Goal: Contribute content: Add original content to the website for others to see

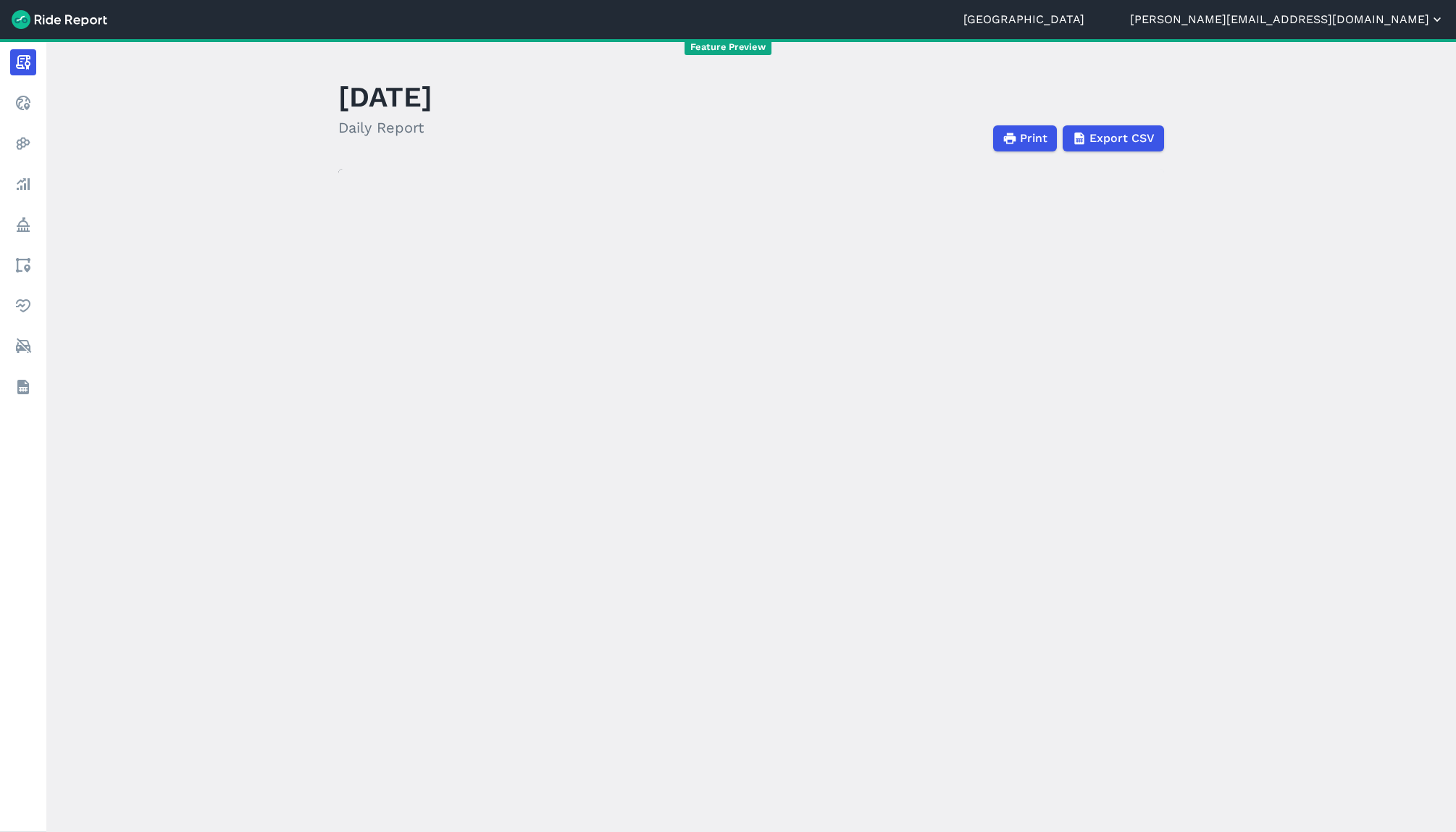
click at [1349, 19] on button "[PERSON_NAME][EMAIL_ADDRESS][DOMAIN_NAME]" at bounding box center [1287, 19] width 314 height 18
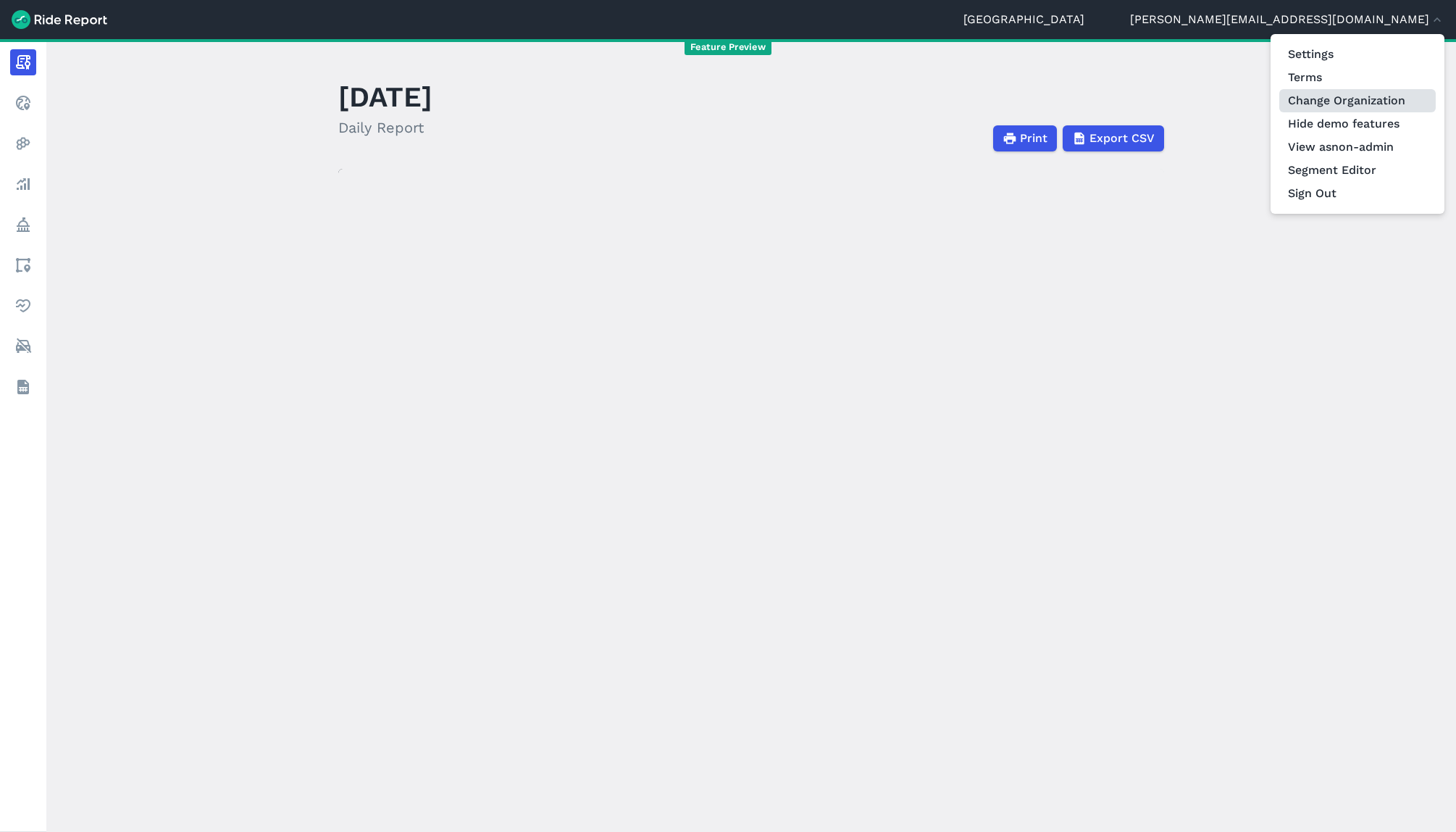
click at [1325, 105] on link "Change Organization" at bounding box center [1357, 101] width 157 height 24
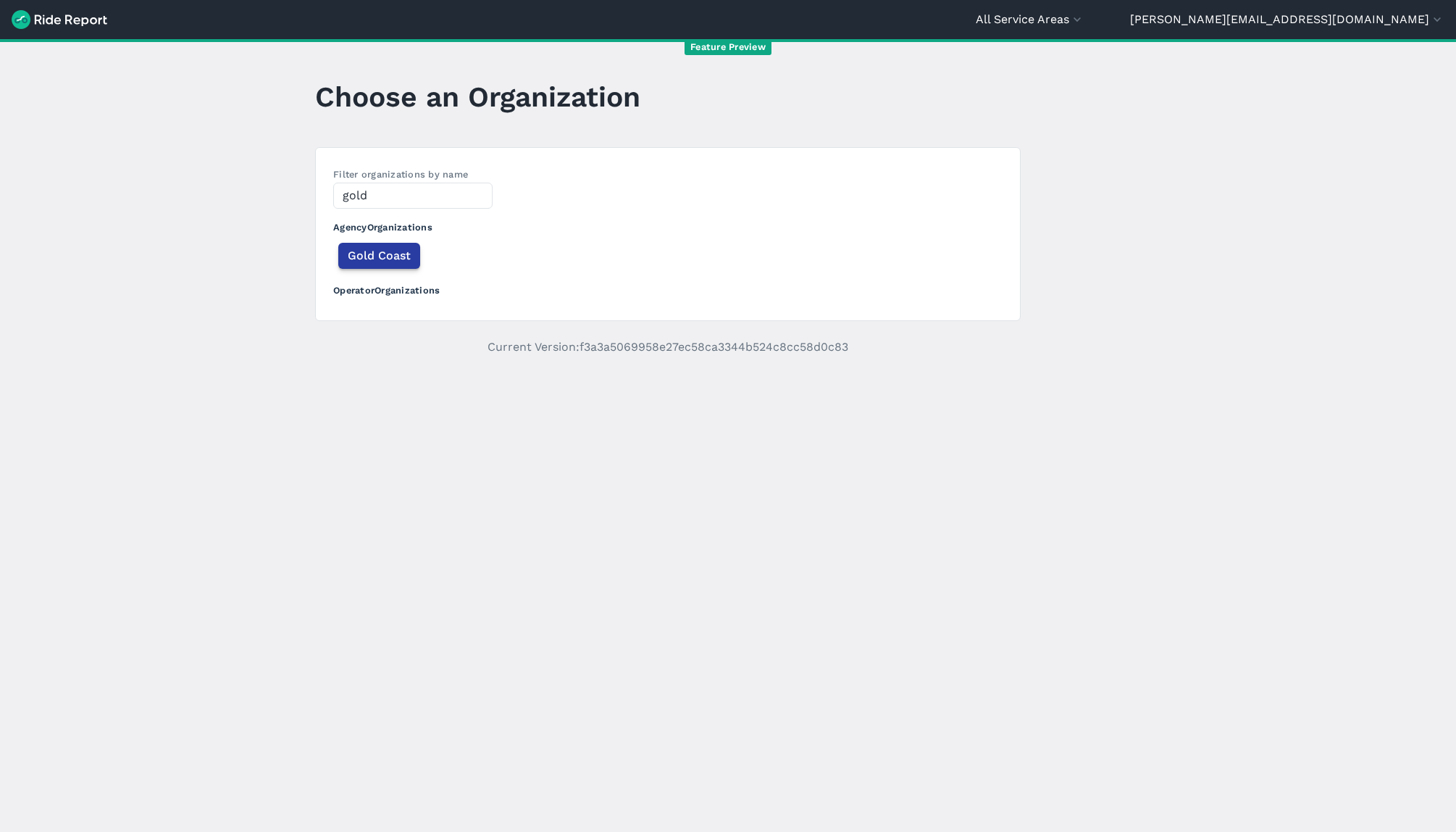
type input "gold"
click at [372, 259] on span "Gold Coast" at bounding box center [379, 255] width 63 height 18
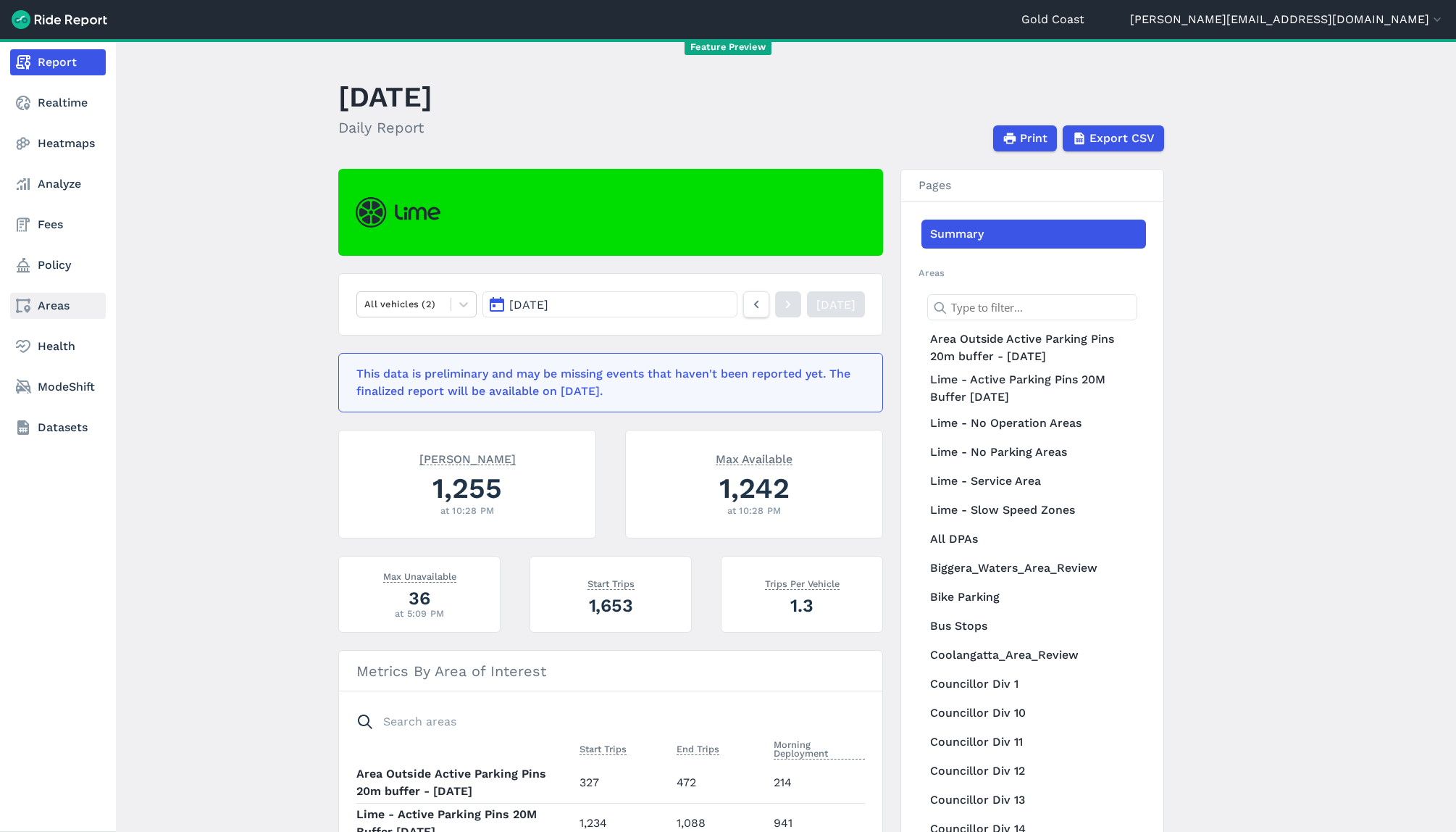
click at [59, 305] on link "Areas" at bounding box center [57, 305] width 95 height 26
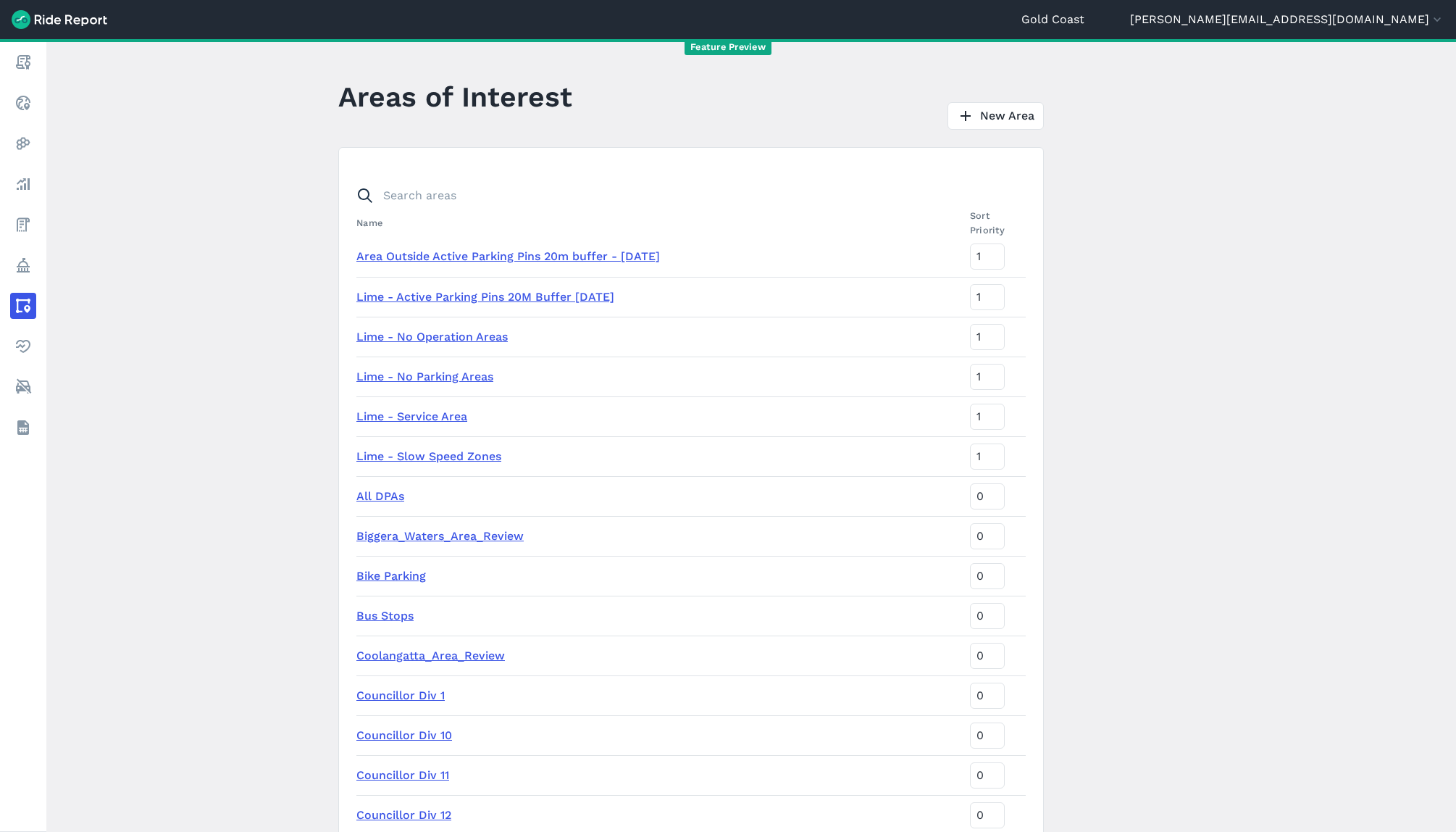
click at [477, 254] on link "Area Outside Active Parking Pins 20m buffer - [DATE]" at bounding box center [508, 256] width 303 height 13
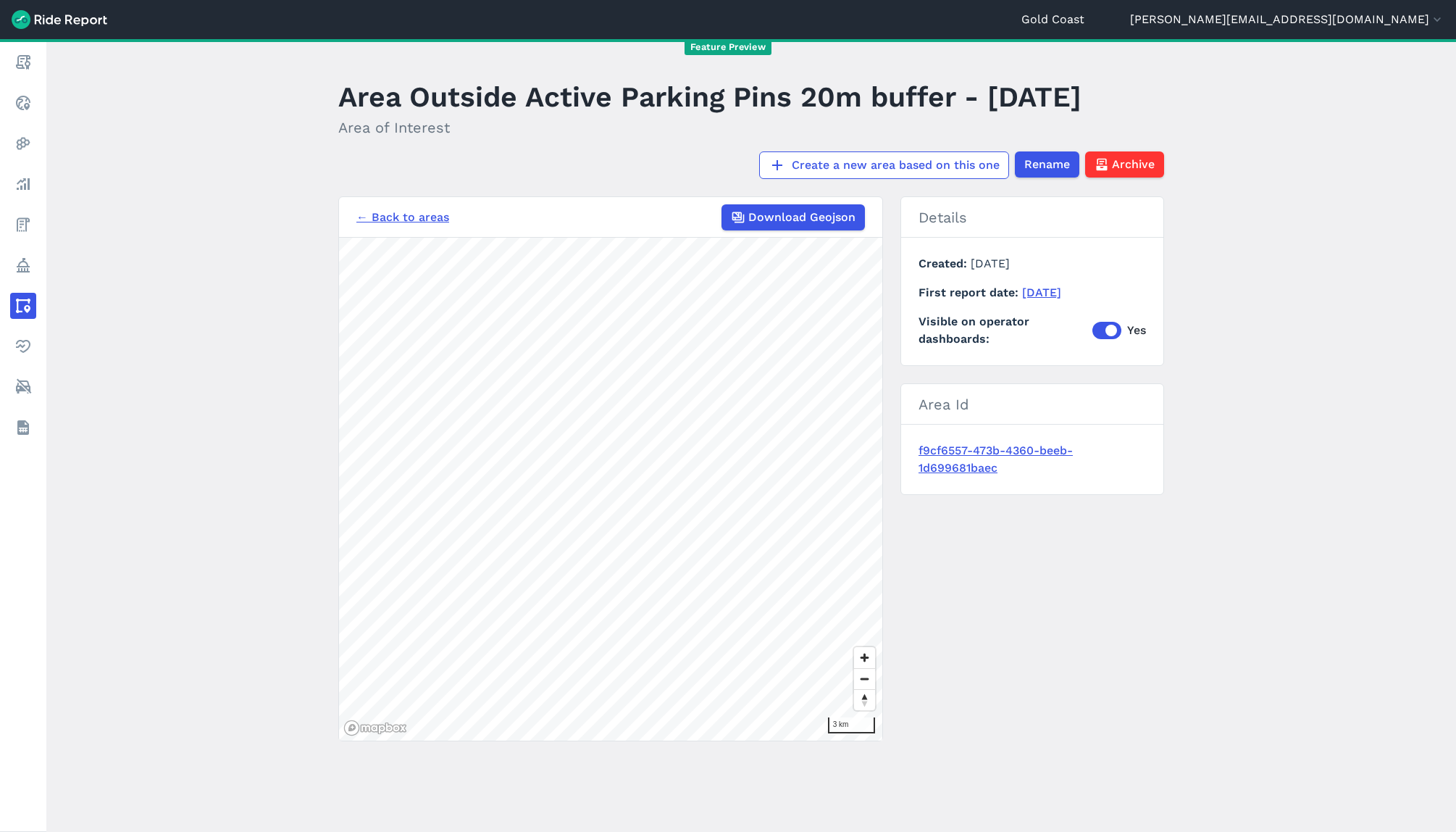
click at [380, 217] on link "← Back to areas" at bounding box center [403, 217] width 93 height 18
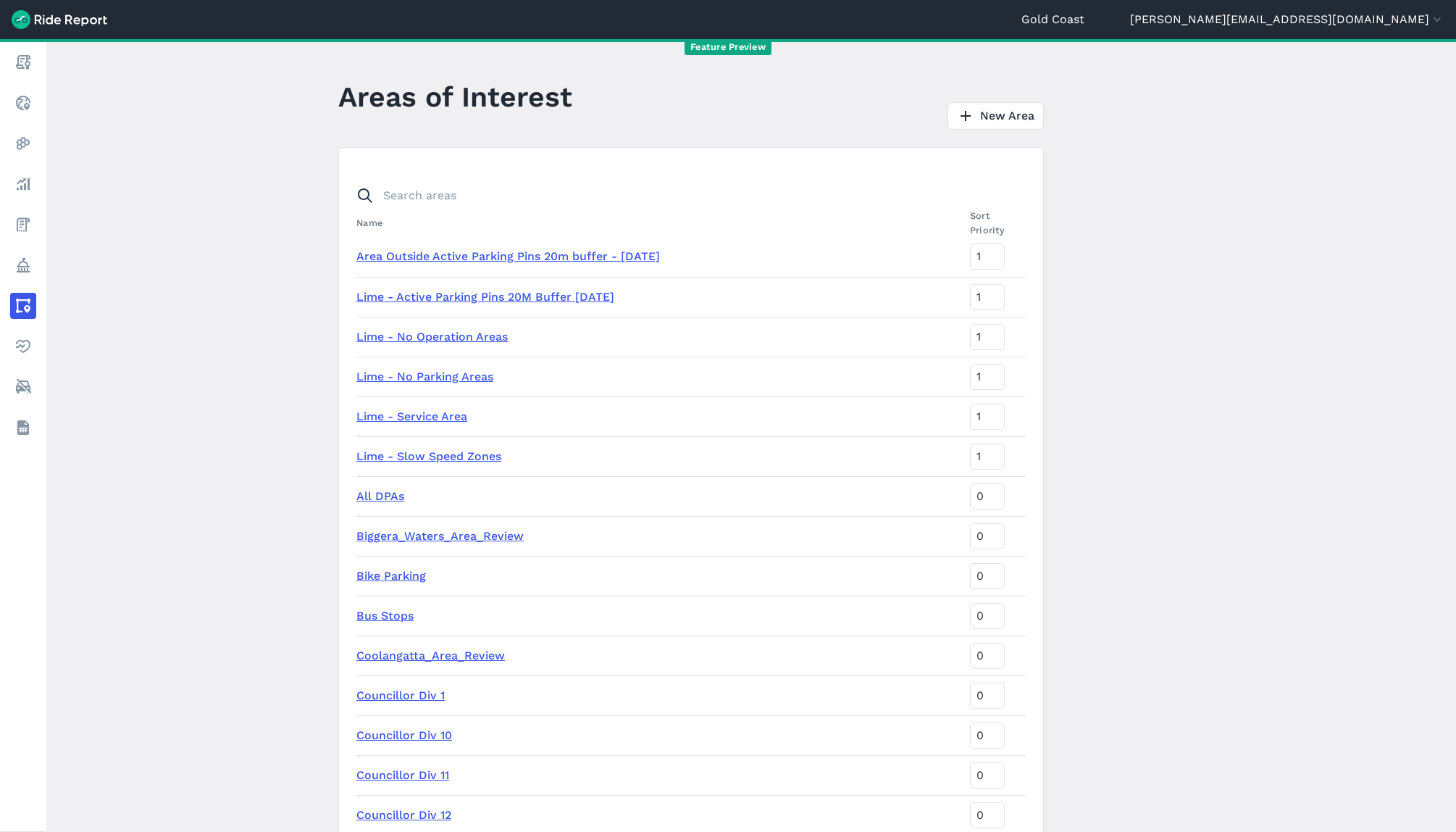
click at [427, 257] on link "Area Outside Active Parking Pins 20m buffer - [DATE]" at bounding box center [508, 256] width 303 height 13
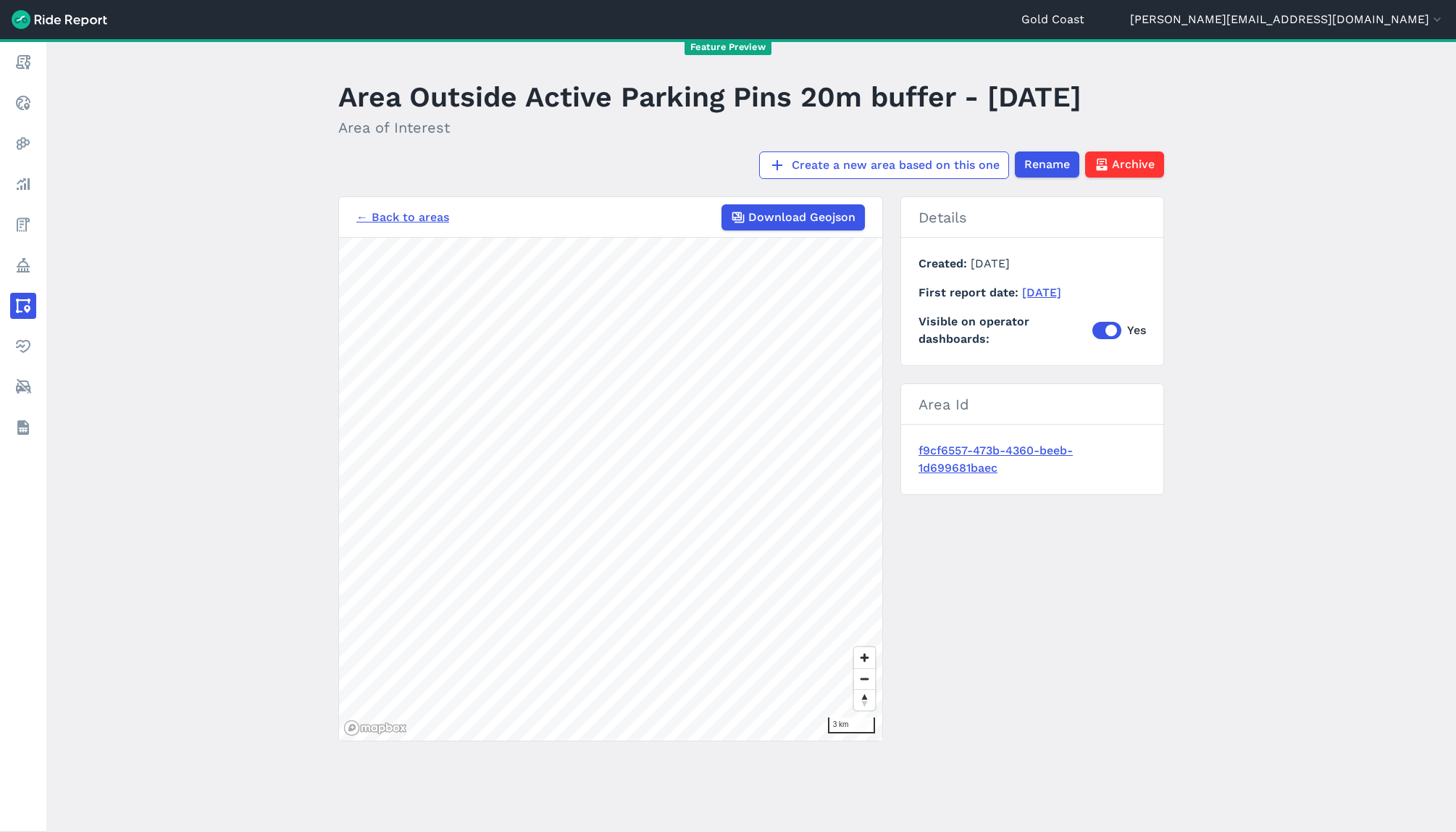
click at [368, 214] on link "← Back to areas" at bounding box center [403, 217] width 93 height 18
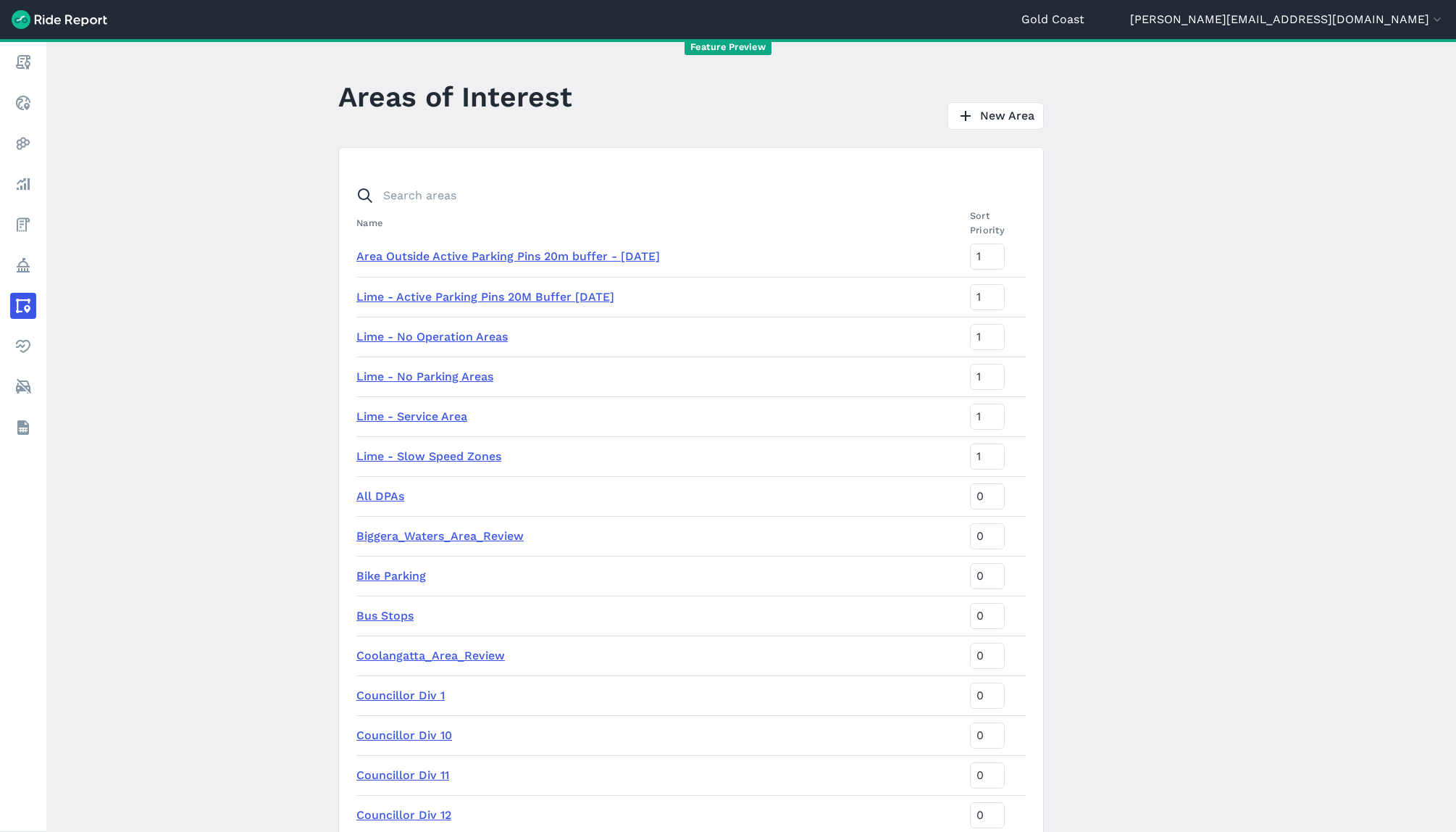
click at [457, 297] on link "Lime - Active Parking Pins 20M Buffer [DATE]" at bounding box center [485, 297] width 258 height 13
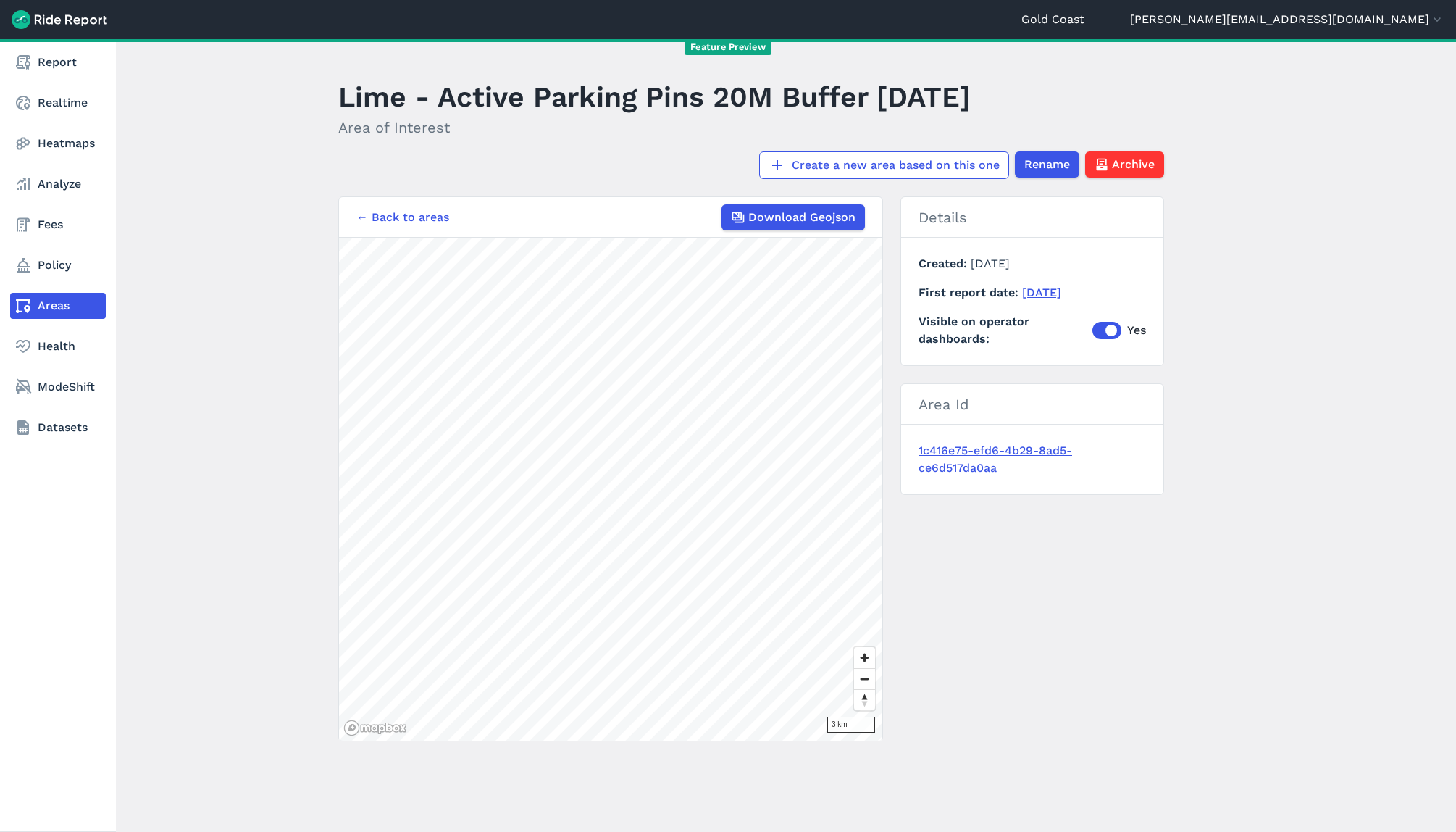
click at [57, 313] on link "Areas" at bounding box center [57, 305] width 95 height 26
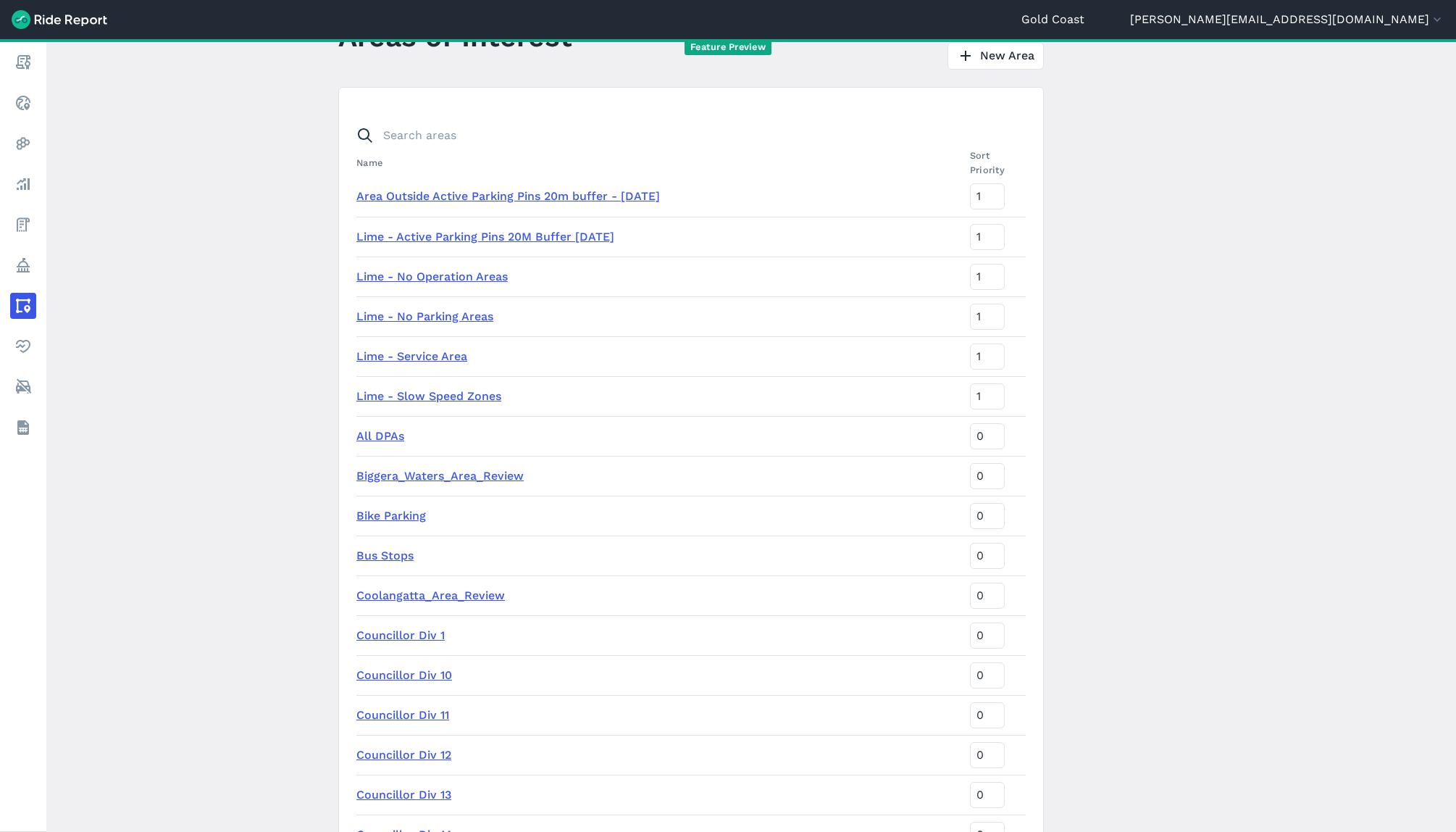
scroll to position [64, 0]
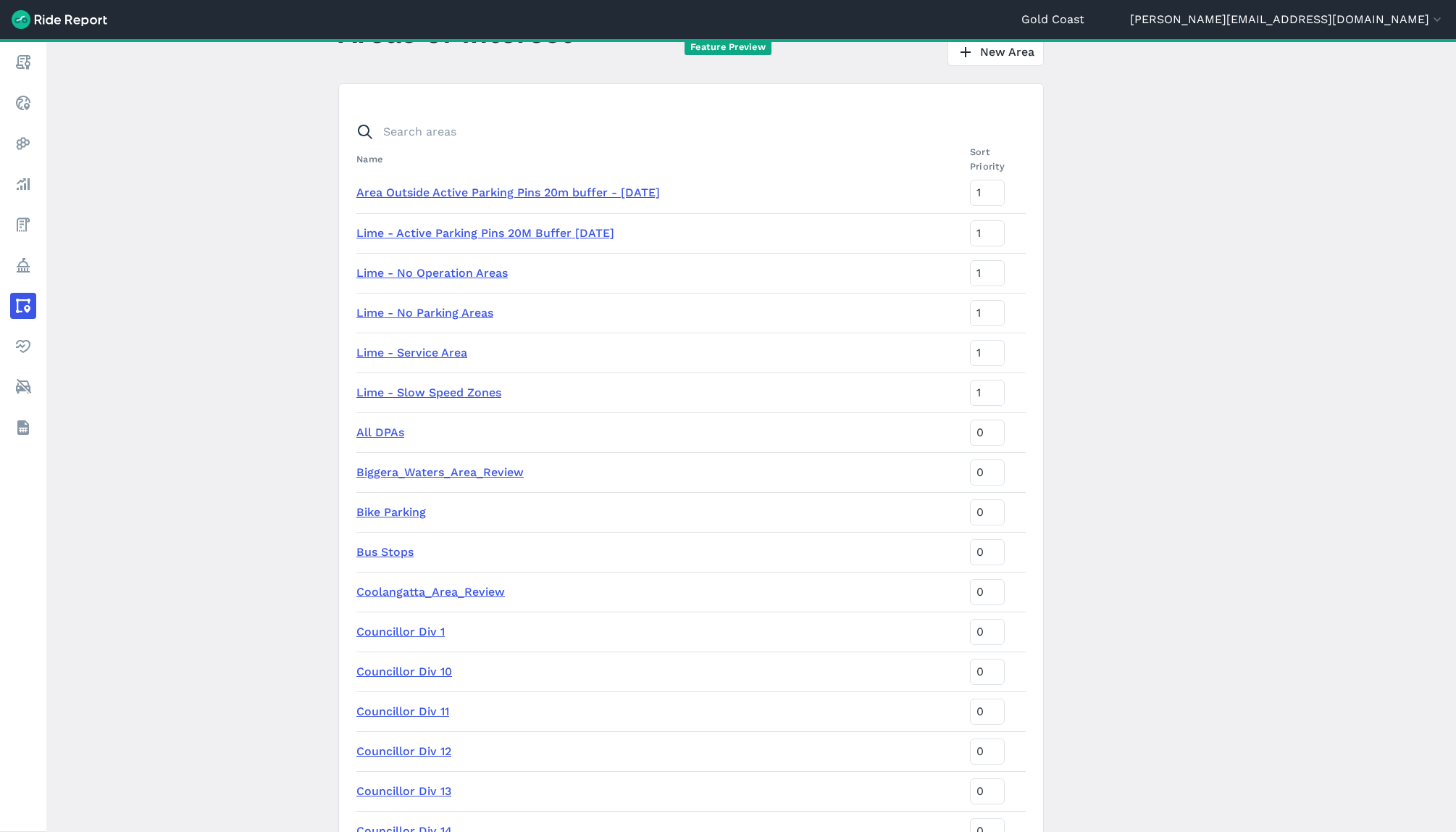
click at [383, 437] on link "All DPAs" at bounding box center [380, 432] width 48 height 13
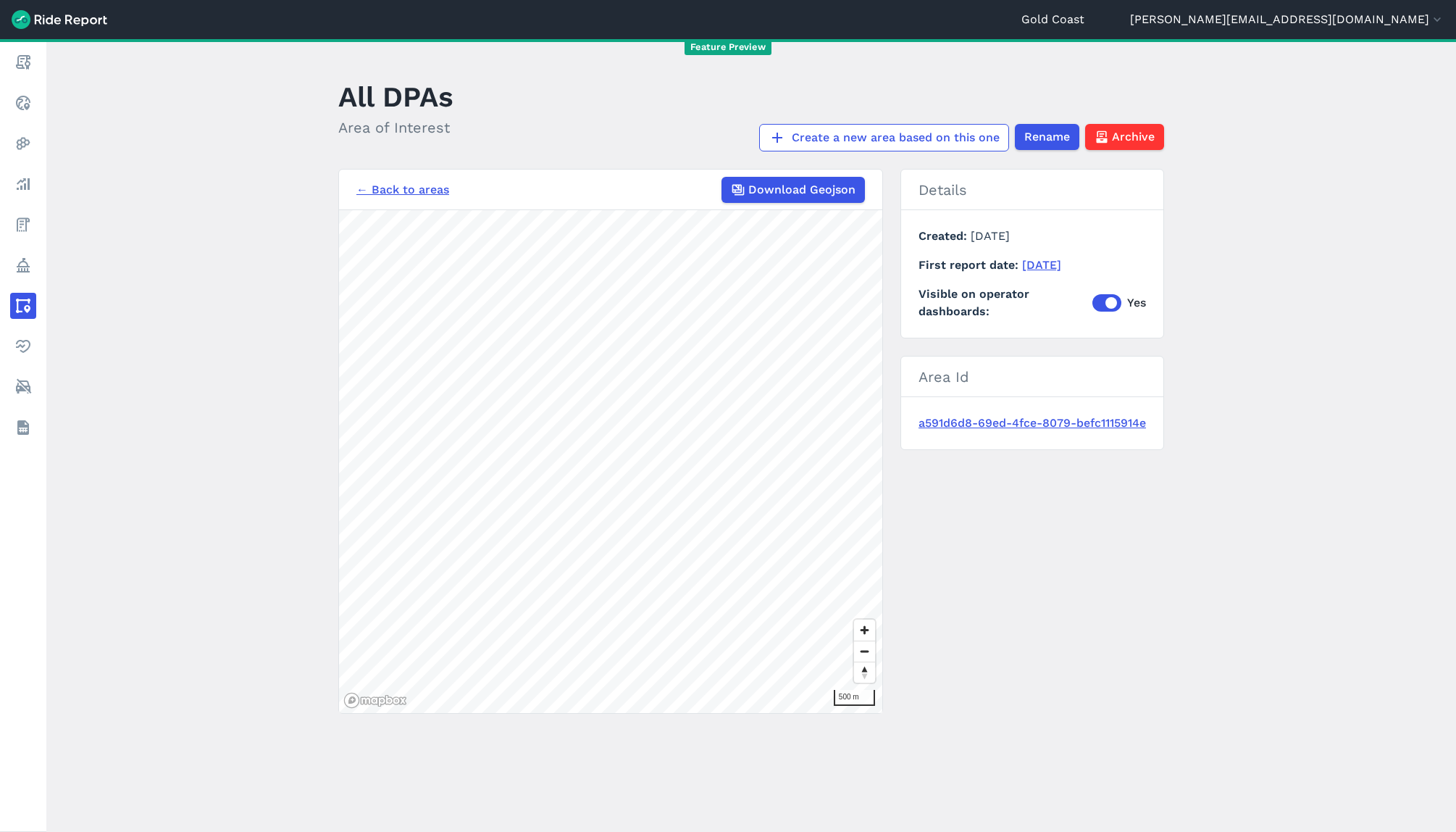
click at [389, 196] on link "← Back to areas" at bounding box center [403, 190] width 93 height 18
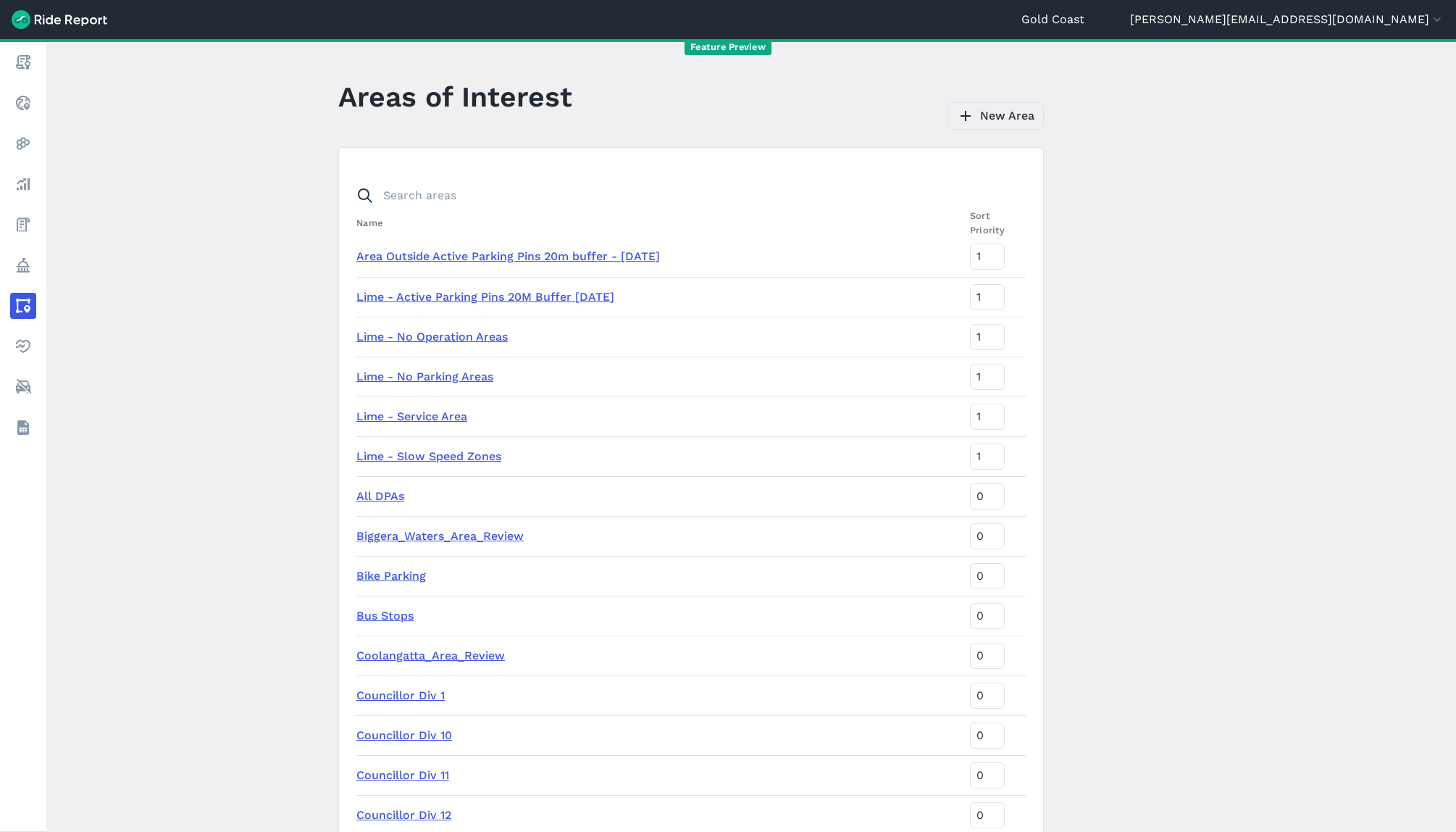
click at [988, 115] on link "New Area" at bounding box center [996, 115] width 96 height 28
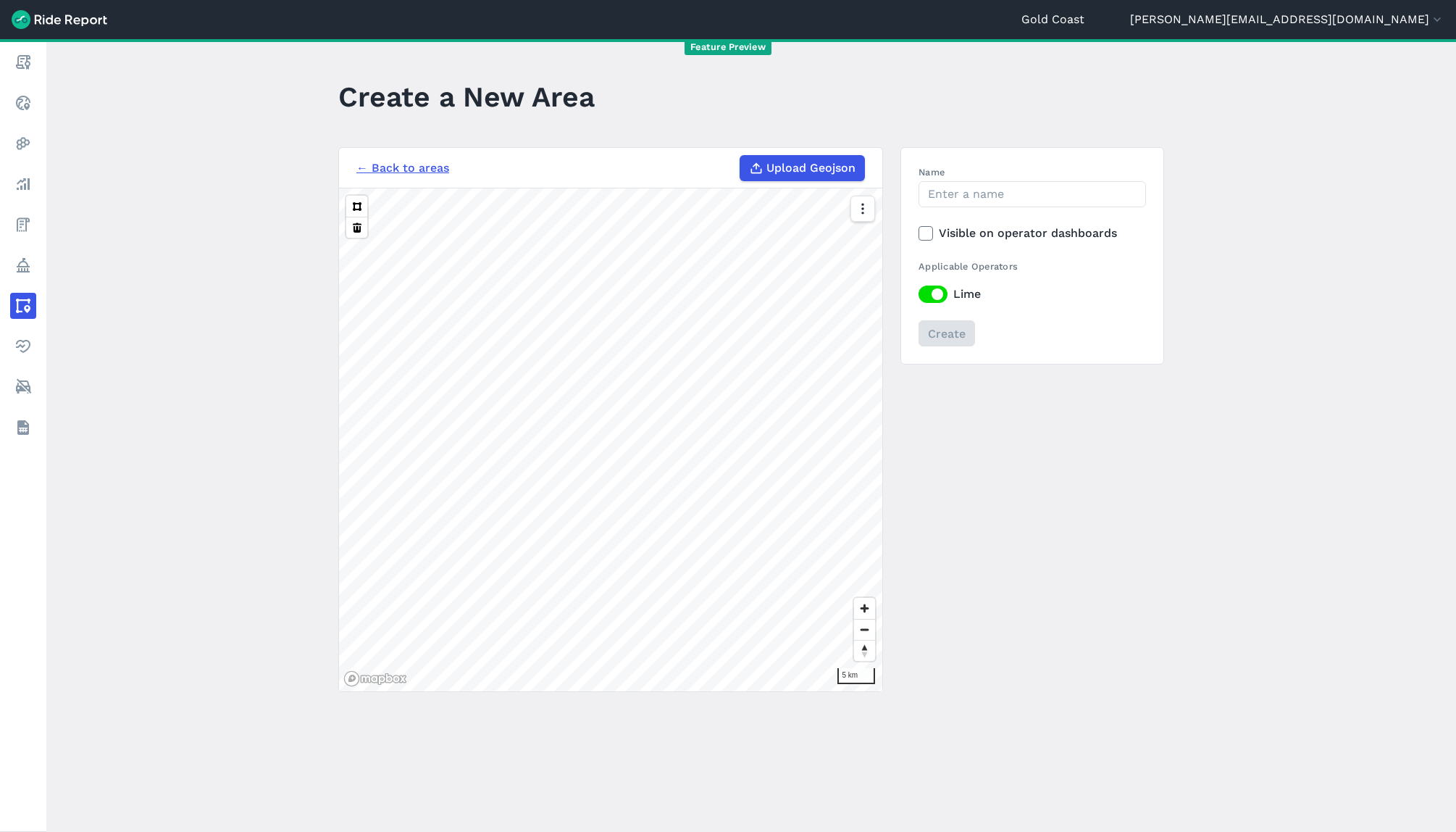
click at [799, 159] on span "Upload Geojson" at bounding box center [811, 168] width 89 height 18
click at [741, 156] on input "Upload Geojson" at bounding box center [740, 155] width 1 height 1
type input "C:\fakepath\All Parking Pins 20m buffer [DATE].geojson"
click at [988, 191] on input "Name" at bounding box center [1032, 194] width 228 height 26
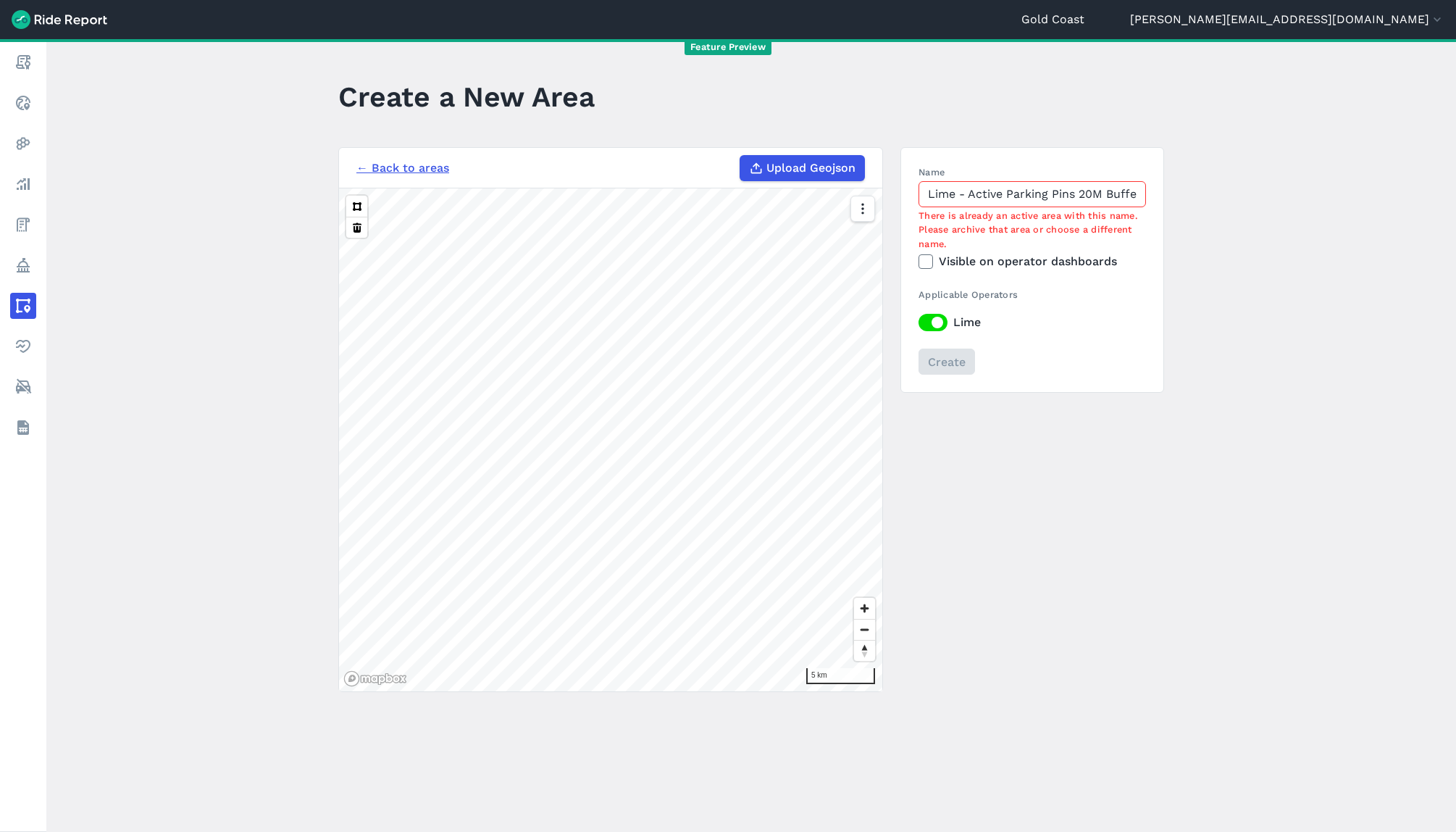
click at [1111, 199] on input "Lime - Active Parking Pins 20M Buffer [DATE]" at bounding box center [1032, 194] width 228 height 26
drag, startPoint x: 1105, startPoint y: 194, endPoint x: 1077, endPoint y: 194, distance: 28.0
click at [1077, 194] on input "Lime - Active Parking Pins 20M Buffer [DATE]" at bounding box center [1032, 194] width 228 height 26
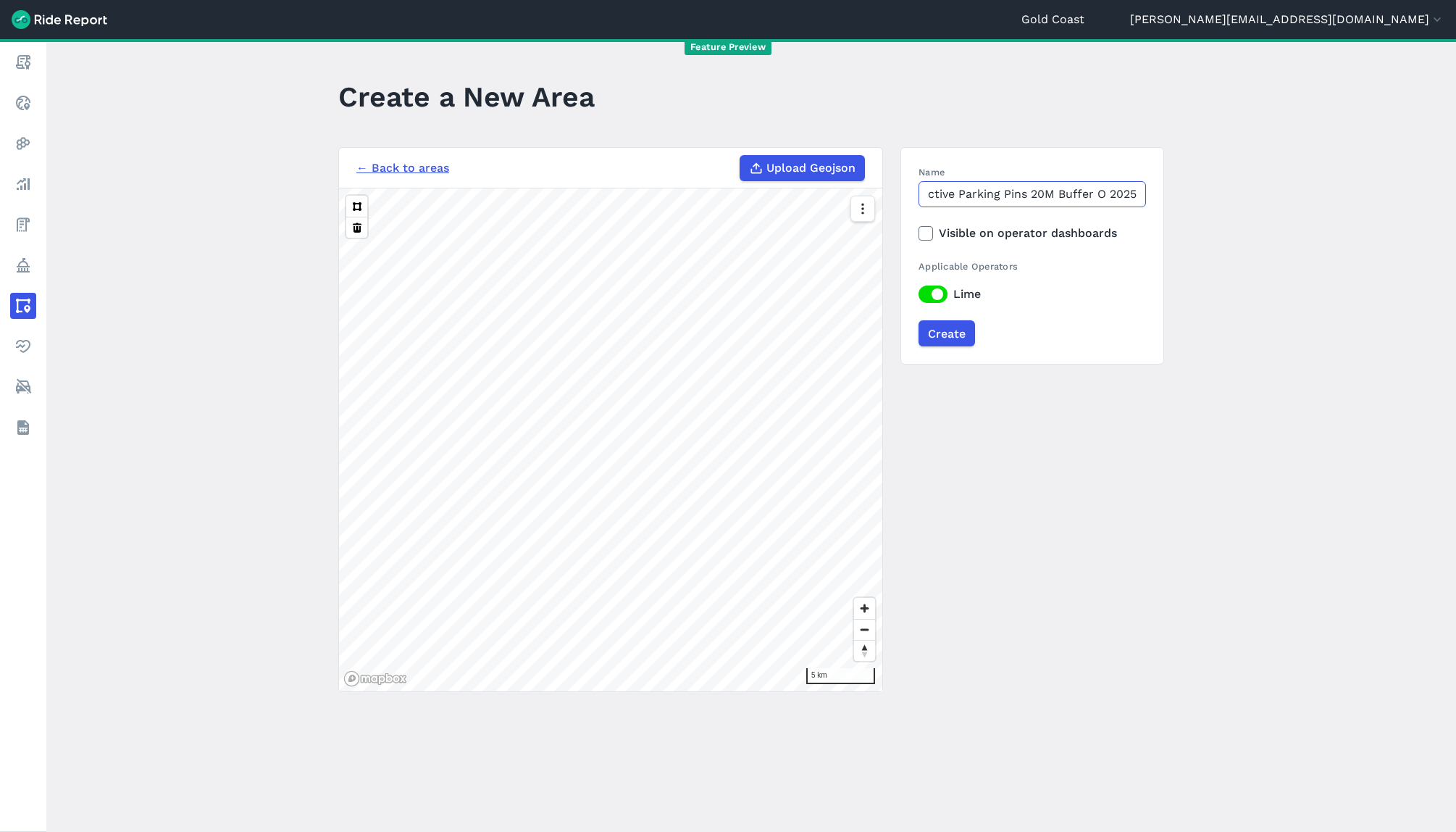
scroll to position [0, 51]
type input "Lime - Active Parking Pins 20M Buffer [DATE]"
click at [977, 233] on label "Visible on operator dashboards" at bounding box center [1032, 233] width 228 height 18
click at [918, 233] on input "Visible on operator dashboards" at bounding box center [918, 229] width 0 height 9
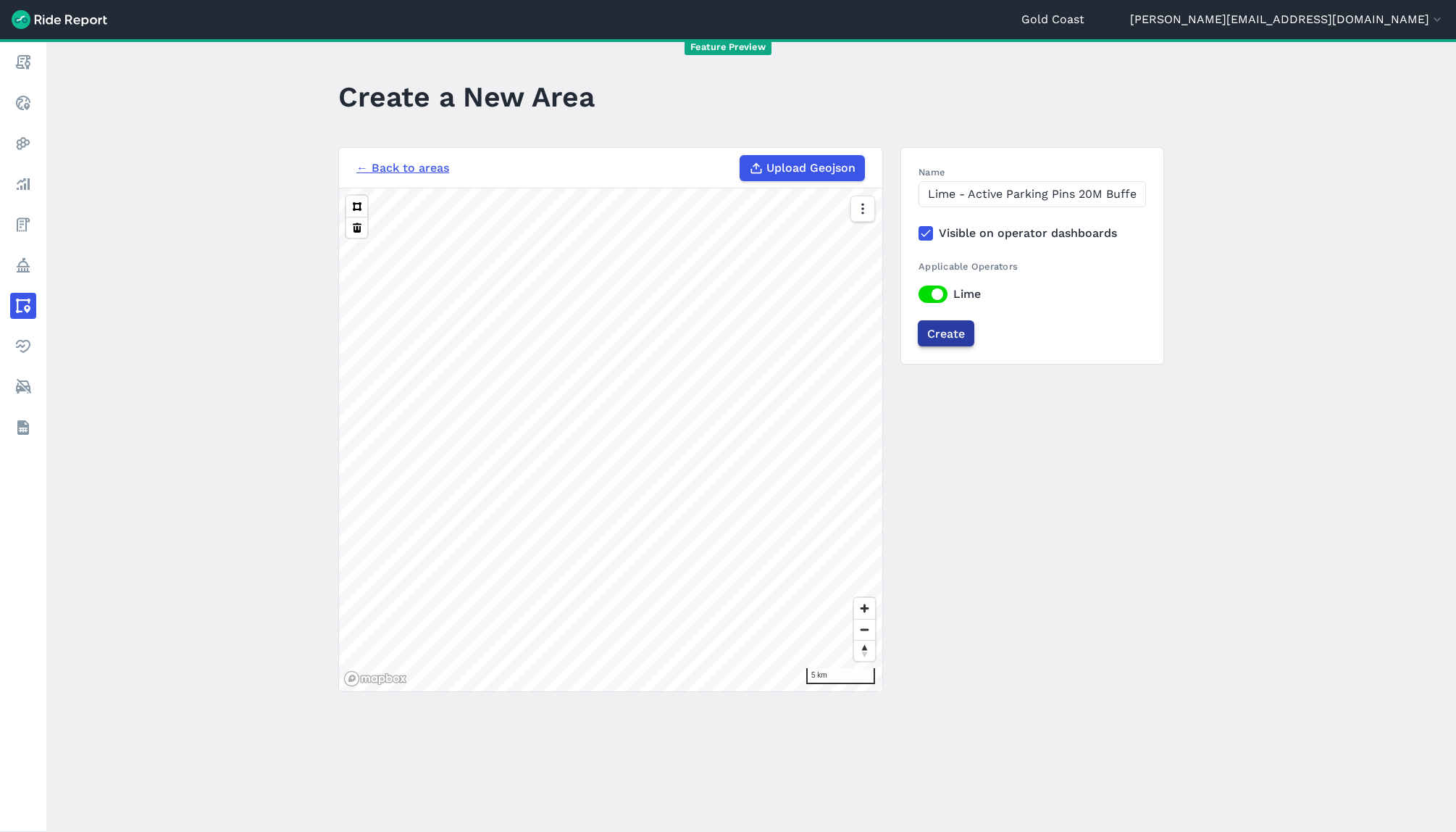
click at [941, 335] on input "Create" at bounding box center [945, 333] width 56 height 26
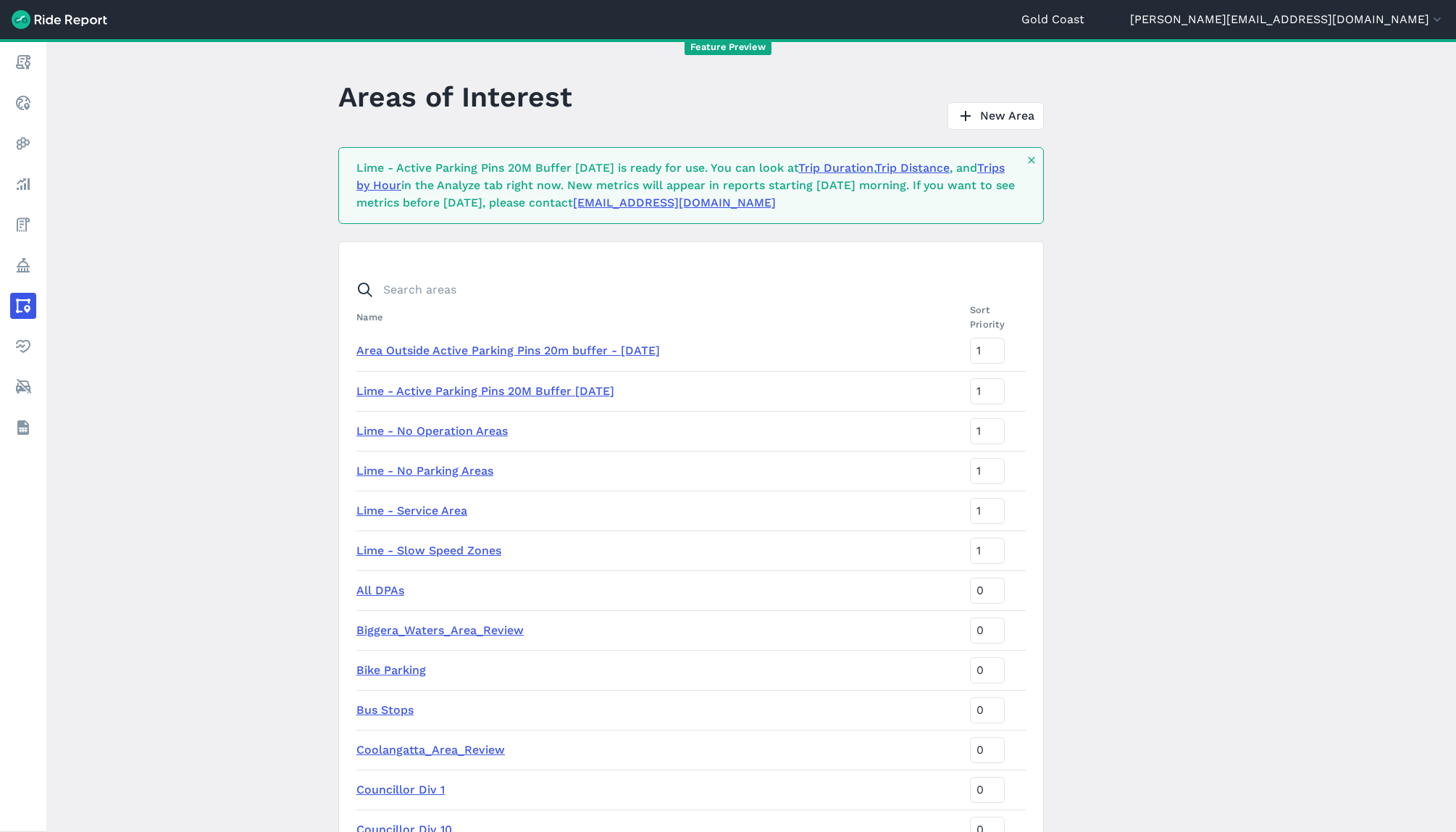
scroll to position [1093, 0]
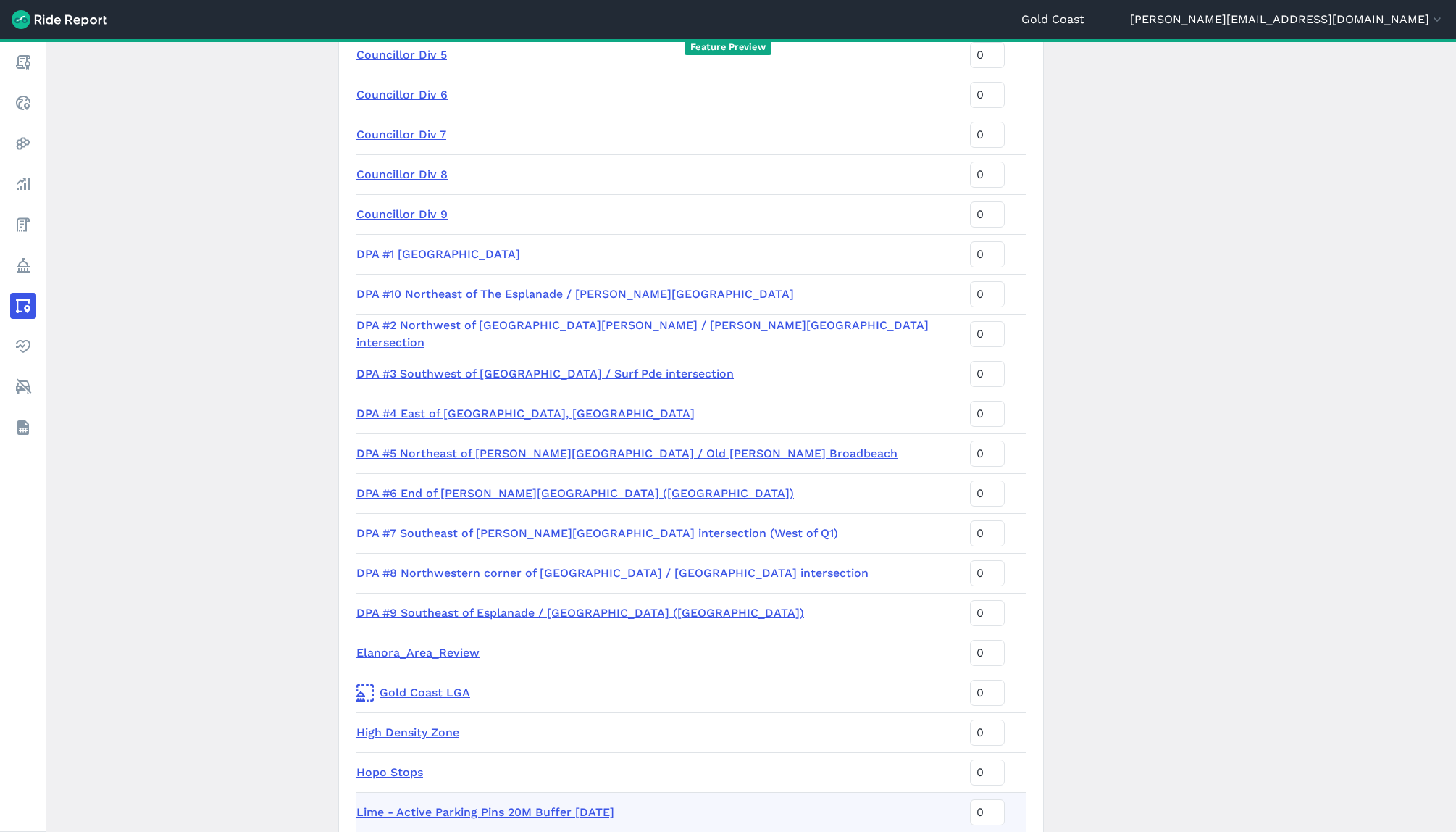
drag, startPoint x: 636, startPoint y: 815, endPoint x: 356, endPoint y: 813, distance: 280.0
click at [356, 813] on td "Lime - Active Parking Pins 20M Buffer [DATE]" at bounding box center [660, 812] width 608 height 40
copy link "Lime - Active Parking Pins 20M Buffer [DATE]"
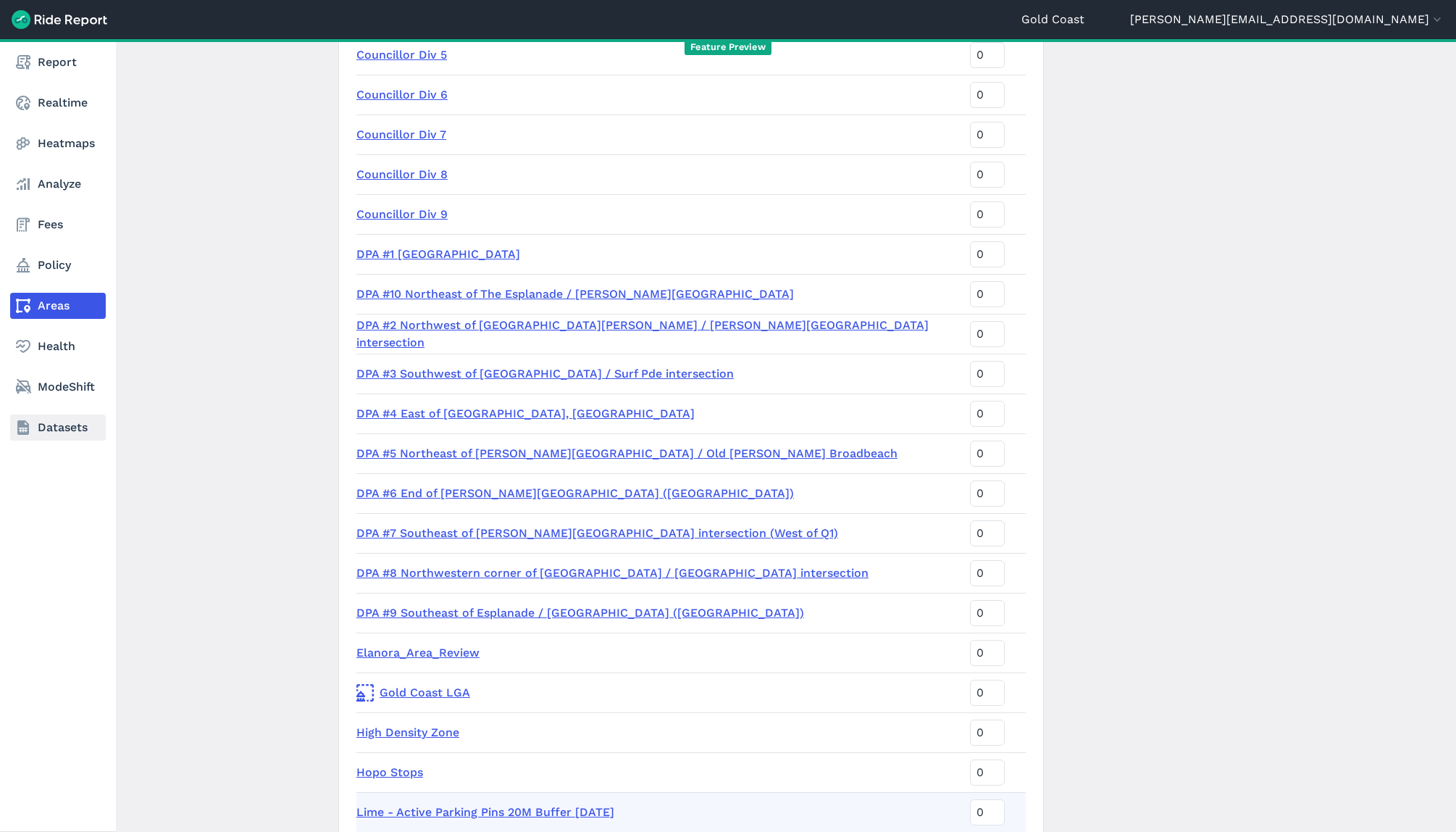
click at [23, 435] on icon at bounding box center [23, 427] width 18 height 18
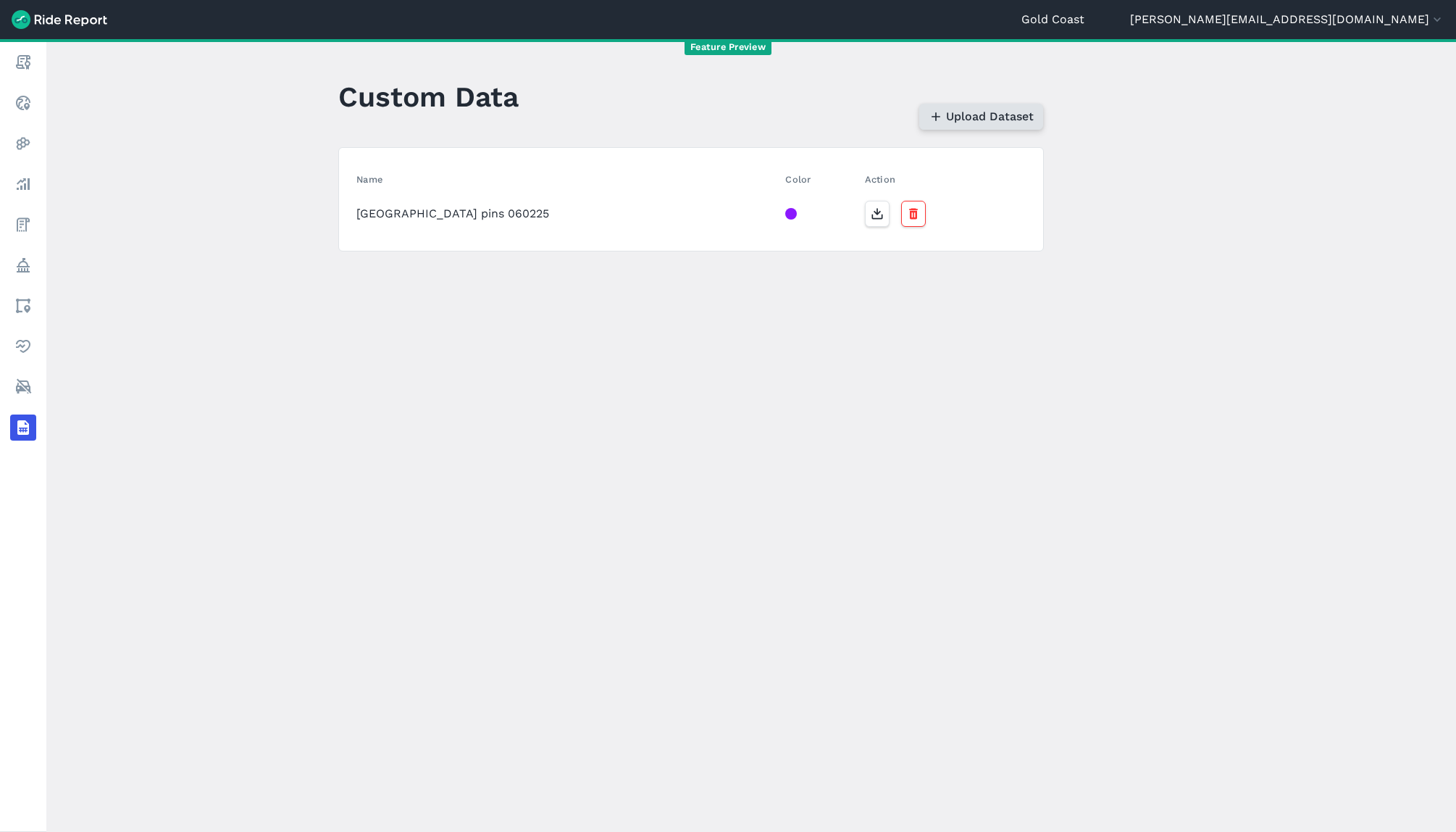
click at [985, 121] on span "Upload Dataset" at bounding box center [990, 116] width 88 height 18
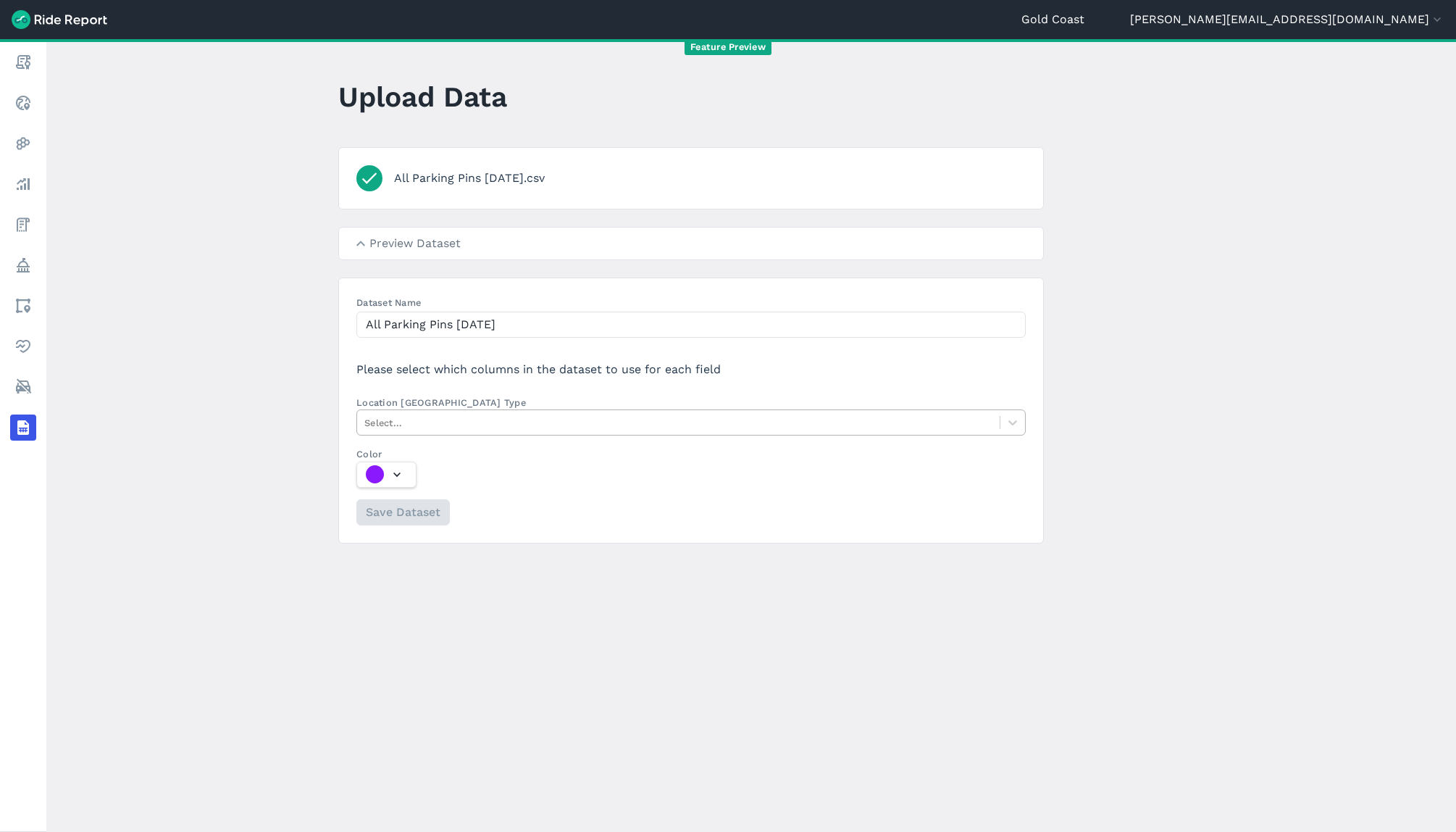
click at [427, 418] on div at bounding box center [677, 423] width 628 height 17
click at [367, 418] on input "Location Column Type Select..." at bounding box center [365, 422] width 3 height 13
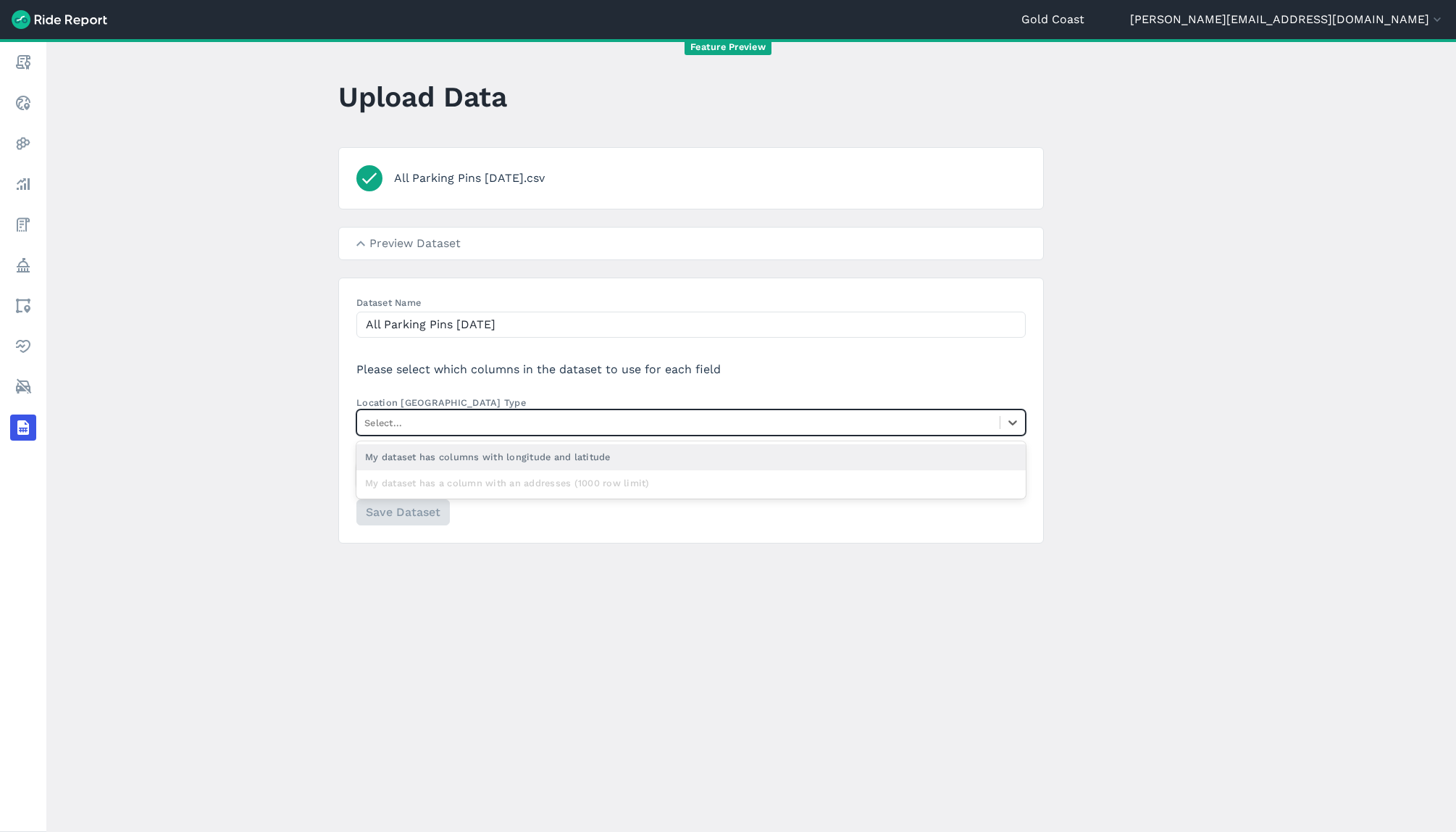
click at [424, 452] on div "My dataset has columns with longitude and latitude" at bounding box center [691, 457] width 669 height 25
click at [367, 430] on input "Location Column Type option My dataset has columns with longitude and latitude …" at bounding box center [365, 422] width 3 height 13
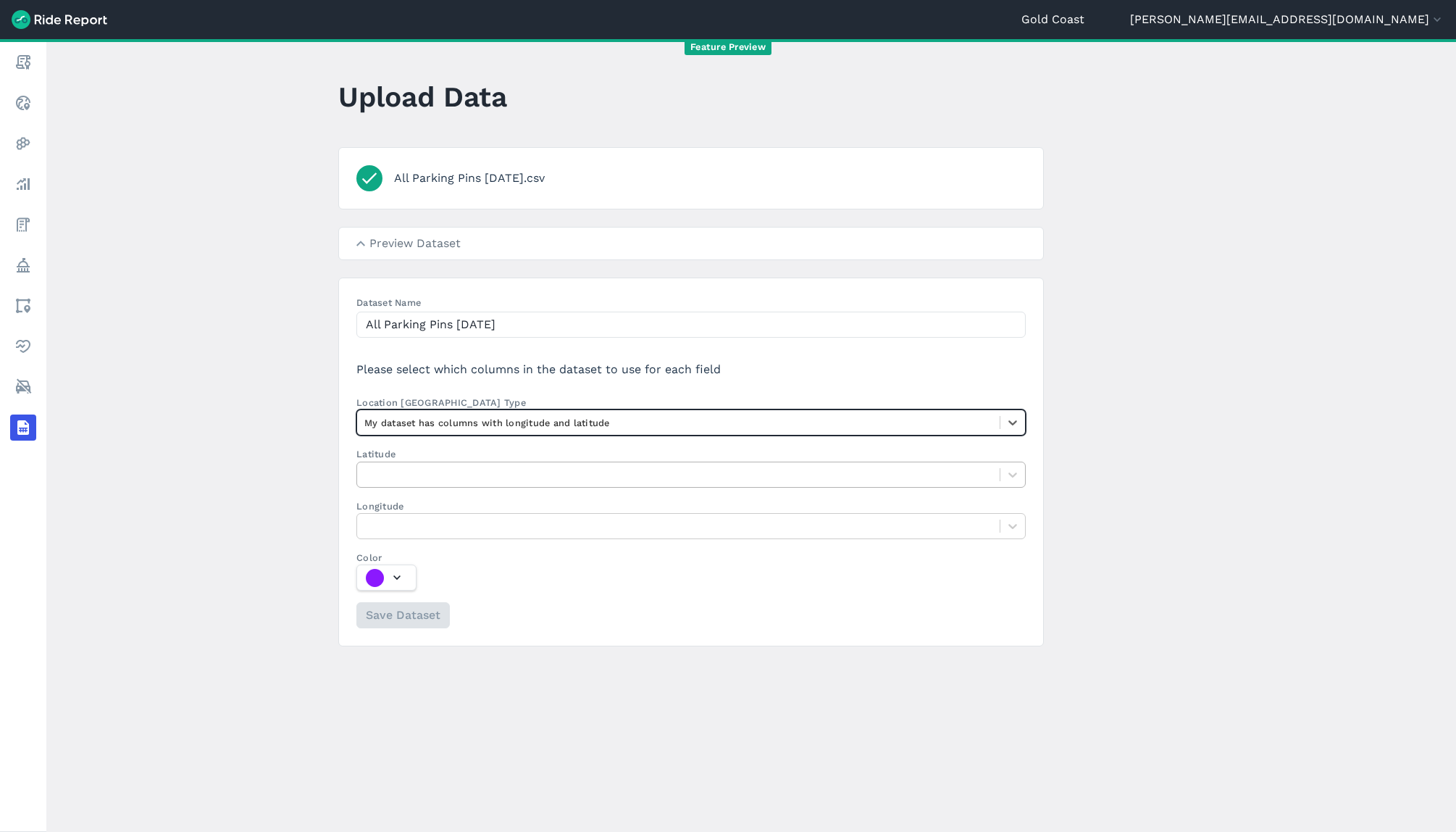
click at [415, 471] on div at bounding box center [677, 475] width 628 height 17
click at [367, 471] on input "Latitude" at bounding box center [365, 475] width 3 height 13
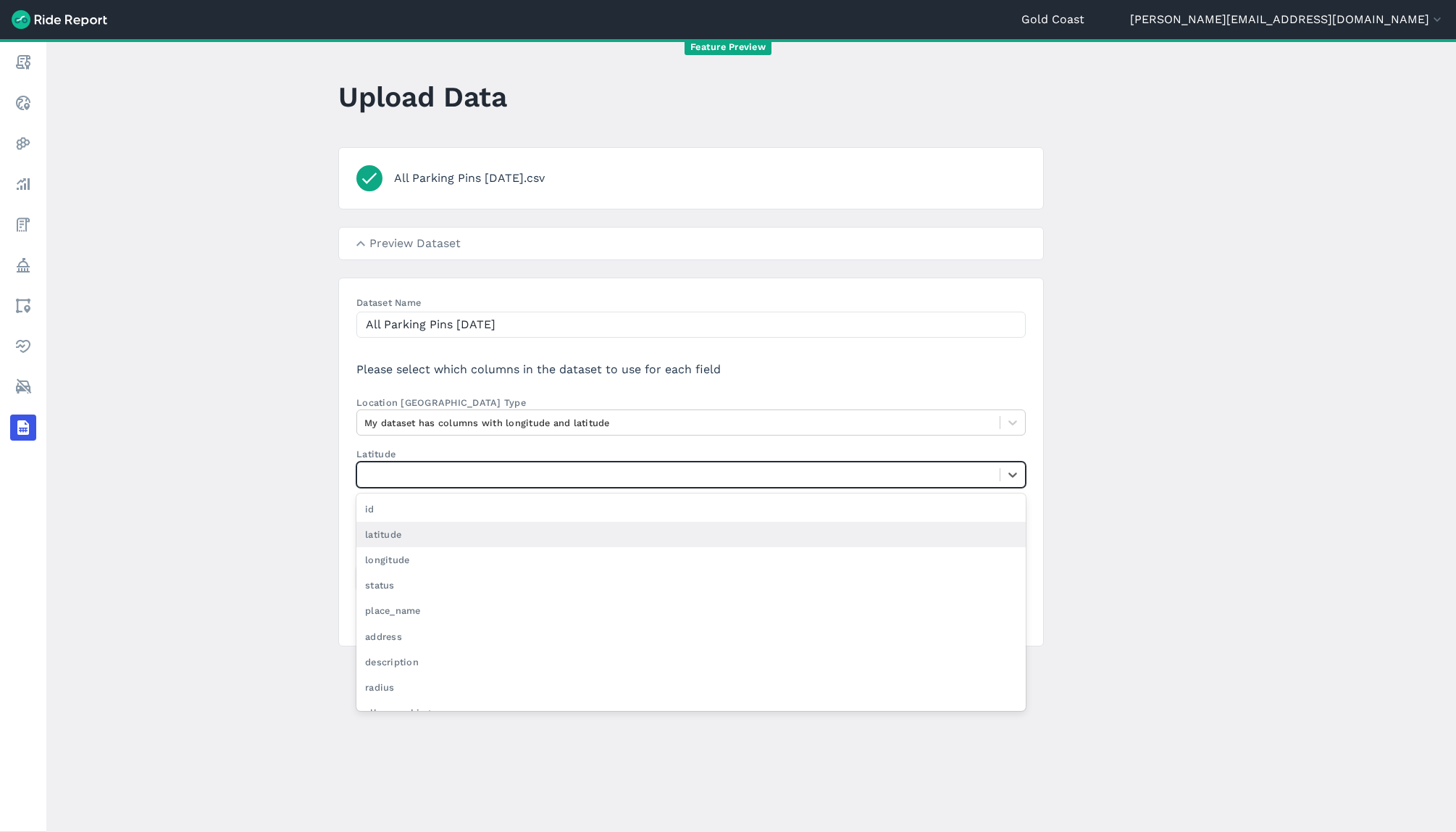
click at [408, 534] on div "latitude" at bounding box center [691, 534] width 669 height 25
click at [367, 481] on input "Latitude option latitude focused, 2 of 20. 20 results available. Use Up and Dow…" at bounding box center [365, 475] width 3 height 13
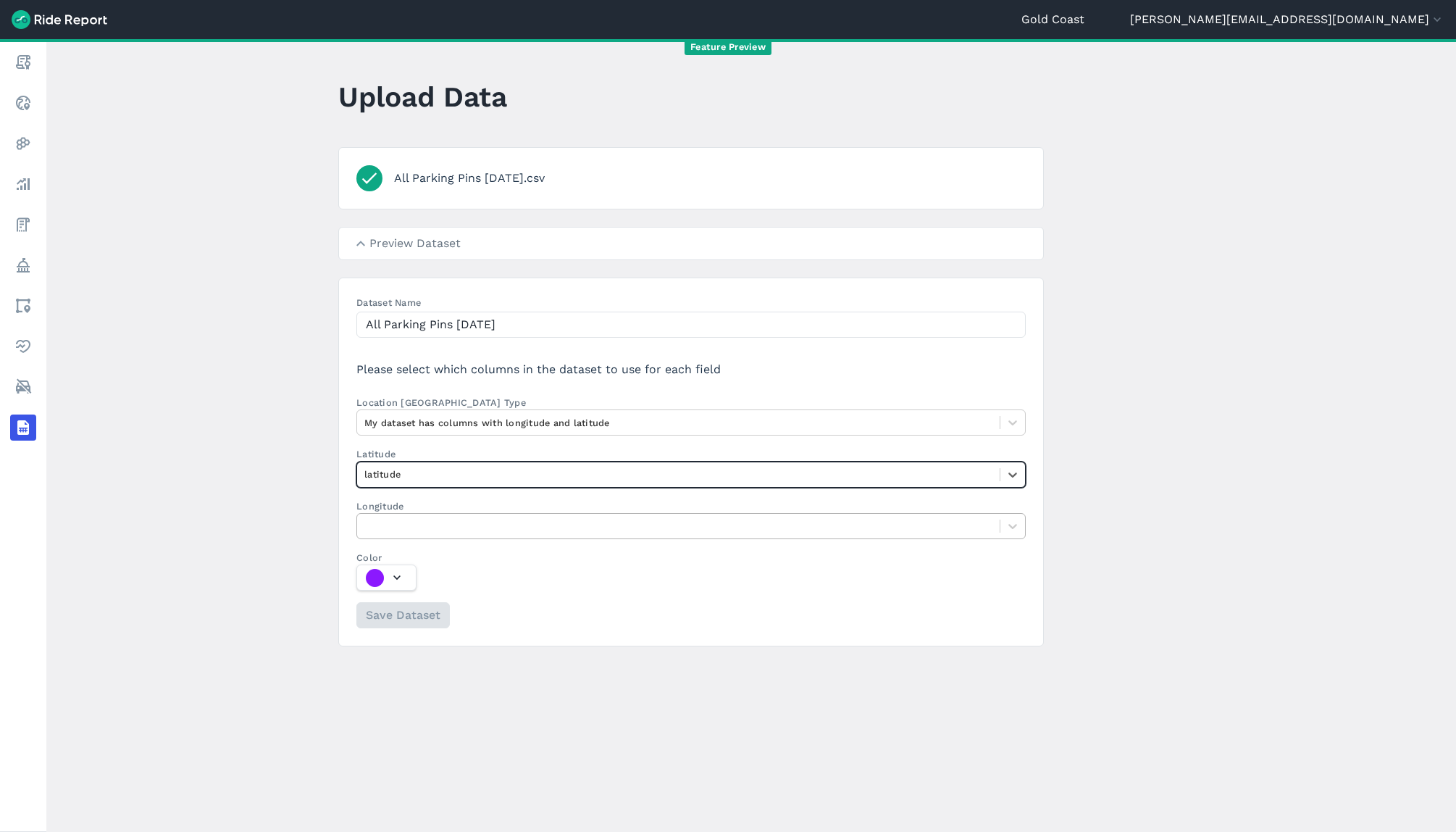
click at [410, 529] on div at bounding box center [677, 526] width 628 height 17
click at [367, 529] on input "Longitude" at bounding box center [365, 526] width 3 height 13
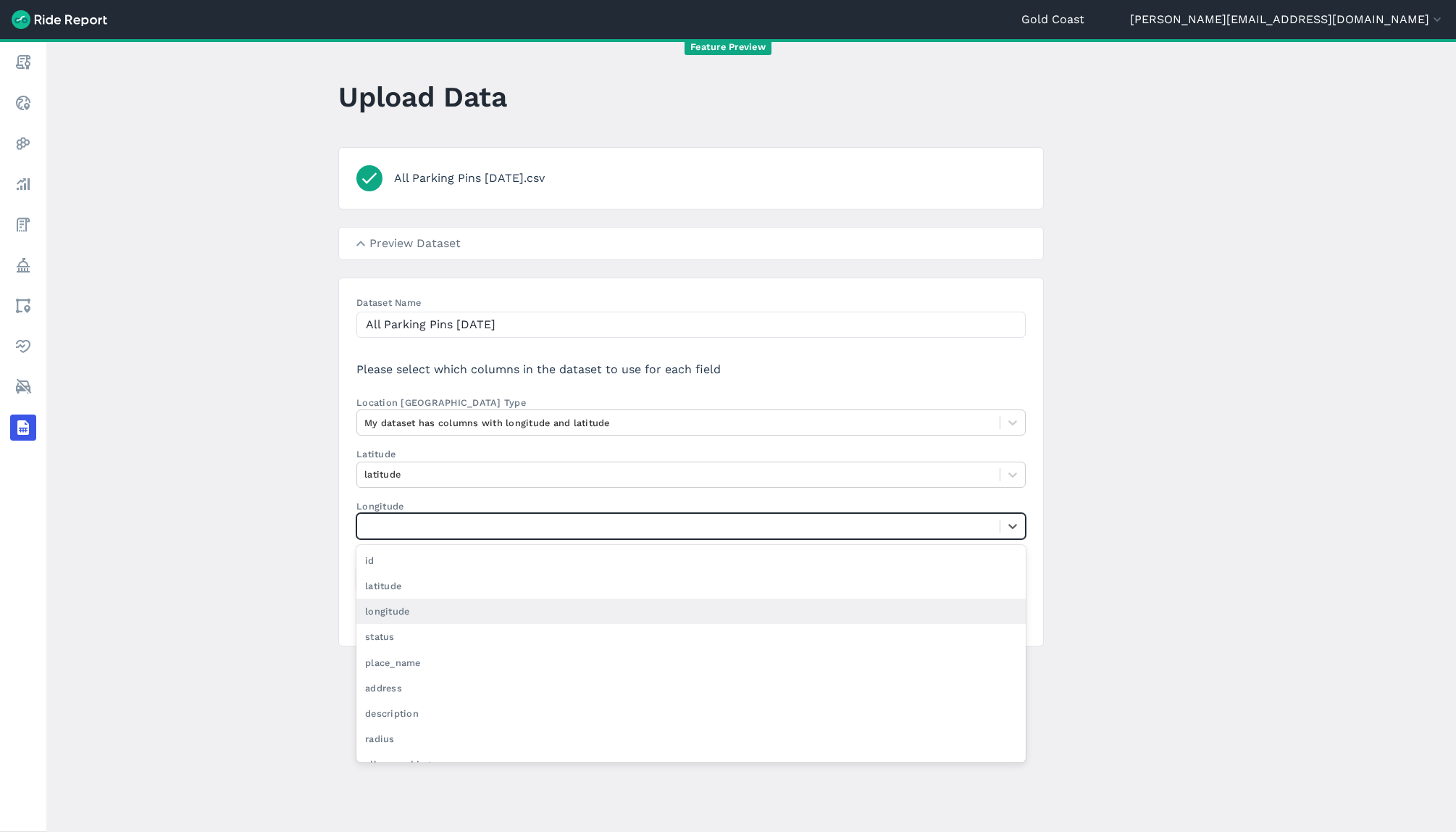
click at [390, 611] on div "longitude" at bounding box center [691, 611] width 669 height 25
click at [367, 533] on input "Longitude option longitude focused, 3 of 20. 20 results available. Use Up and D…" at bounding box center [365, 526] width 3 height 13
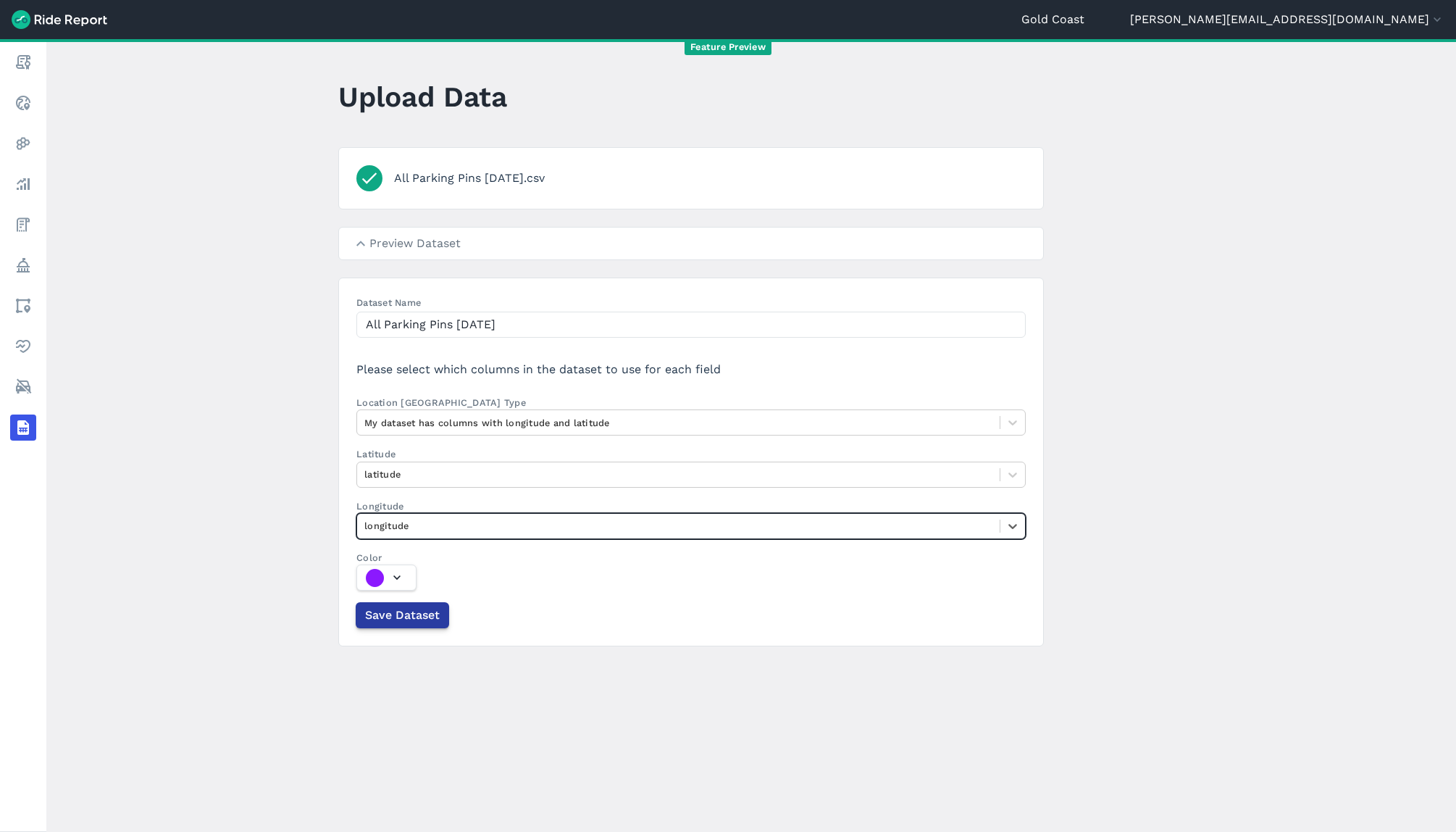
click at [397, 623] on span "Save Dataset" at bounding box center [402, 615] width 75 height 18
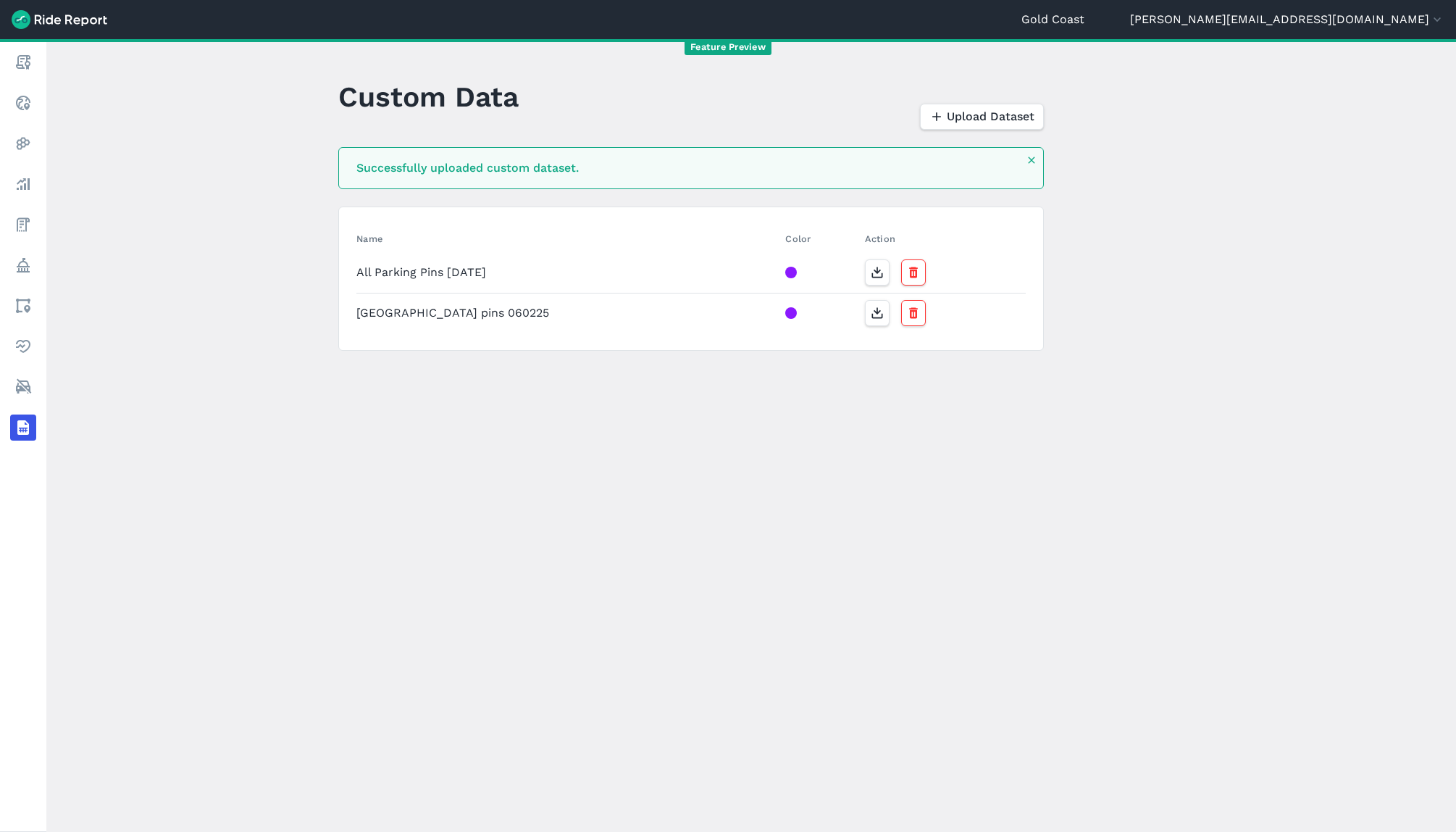
click at [785, 275] on div at bounding box center [791, 272] width 12 height 12
click at [906, 271] on icon "button" at bounding box center [913, 272] width 14 height 14
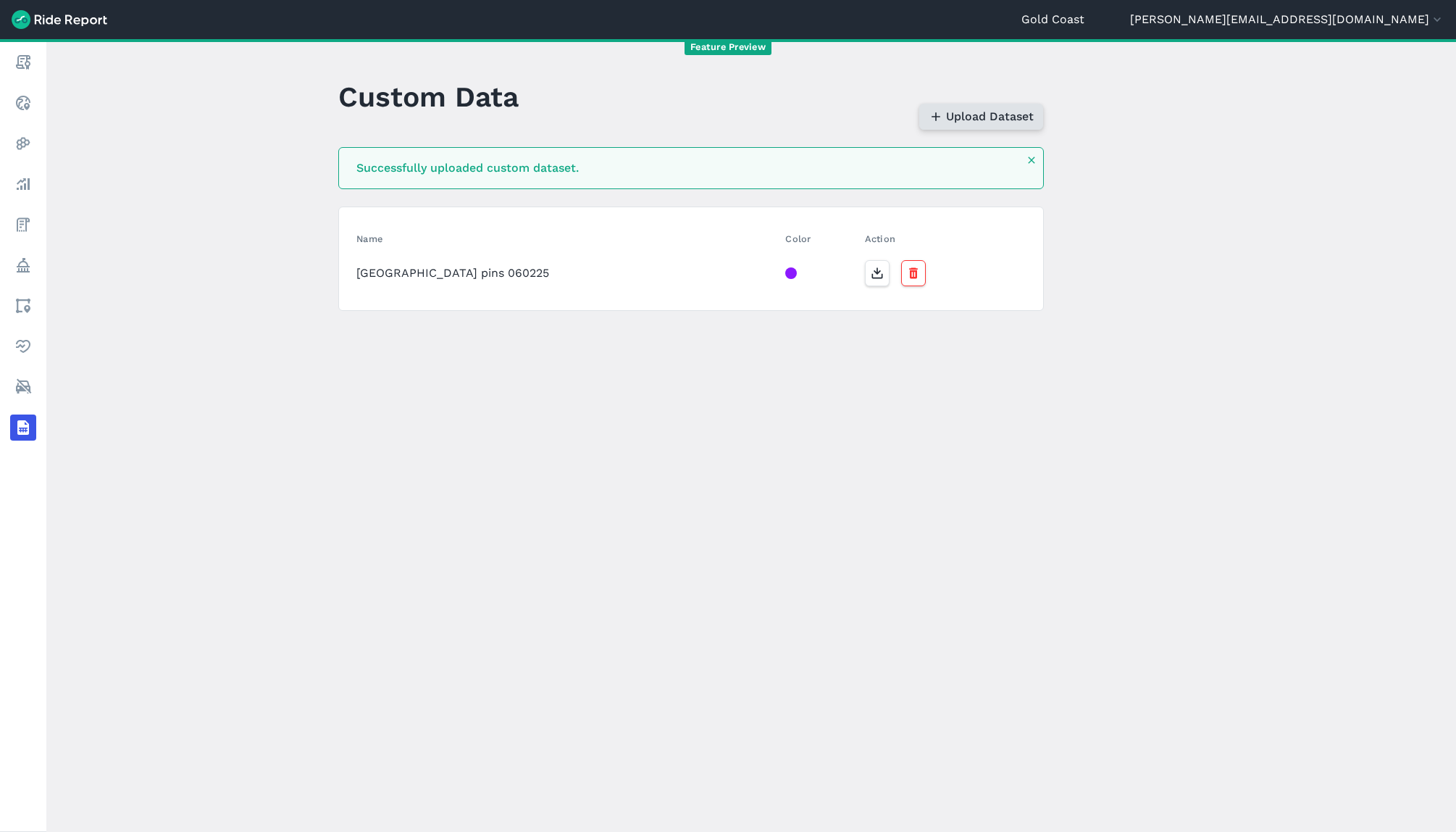
click at [970, 125] on span "Upload Dataset" at bounding box center [990, 116] width 88 height 18
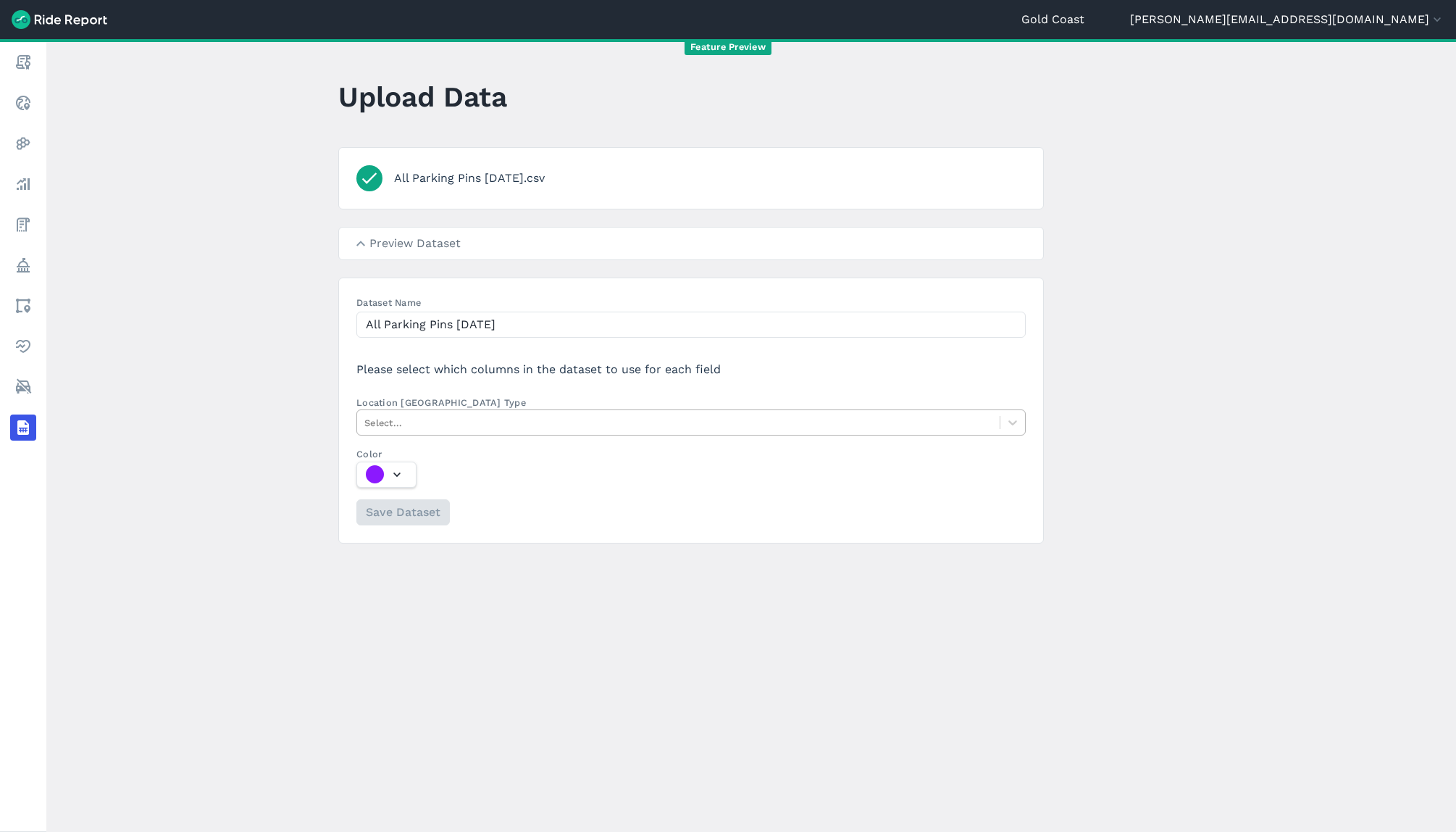
click at [440, 421] on div at bounding box center [677, 423] width 628 height 17
click at [367, 421] on input "Location Column Type Select..." at bounding box center [365, 422] width 3 height 13
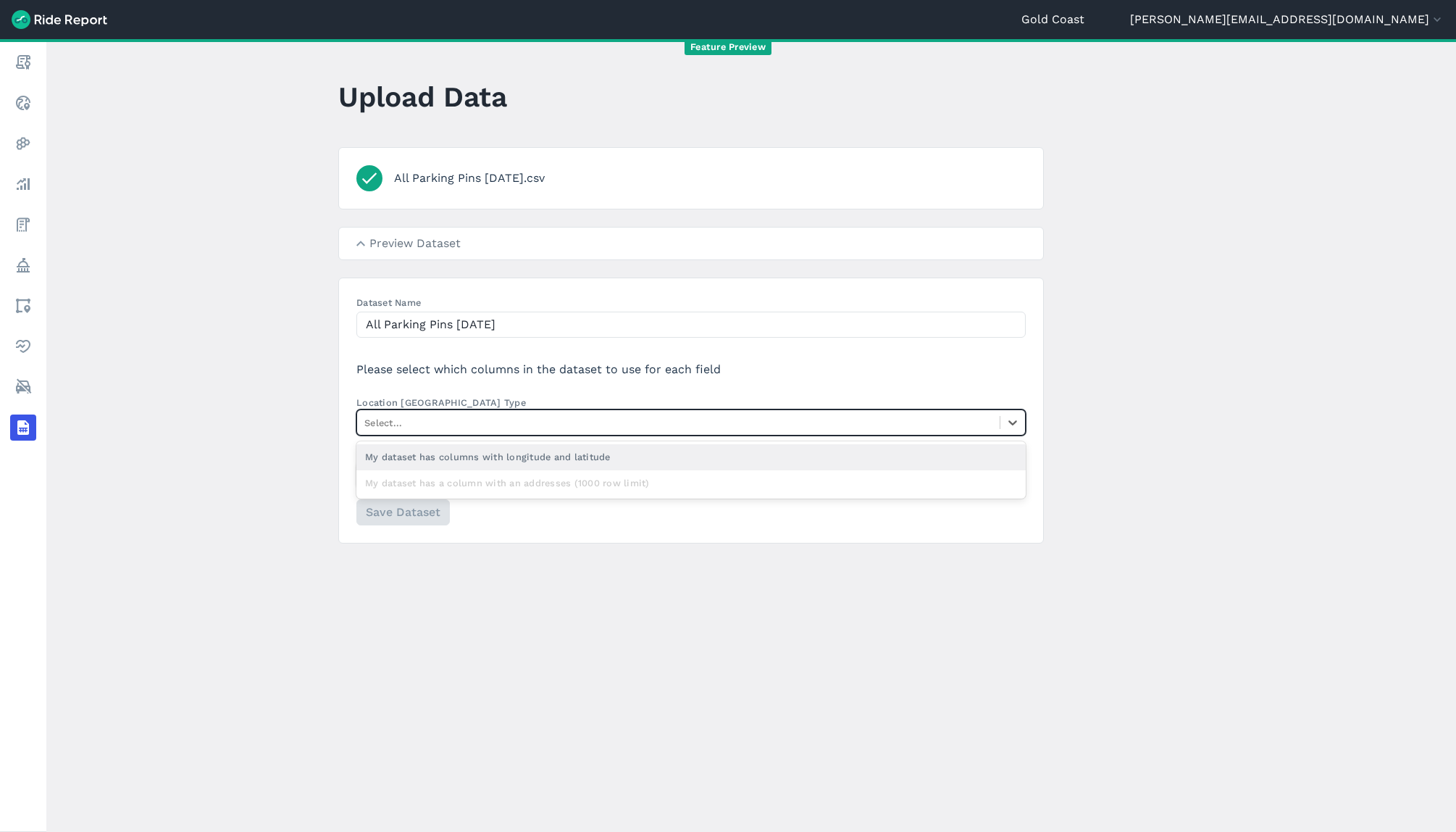
click at [434, 454] on div "My dataset has columns with longitude and latitude" at bounding box center [691, 457] width 669 height 25
click at [367, 430] on input "Location Column Type option My dataset has columns with longitude and latitude …" at bounding box center [365, 422] width 3 height 13
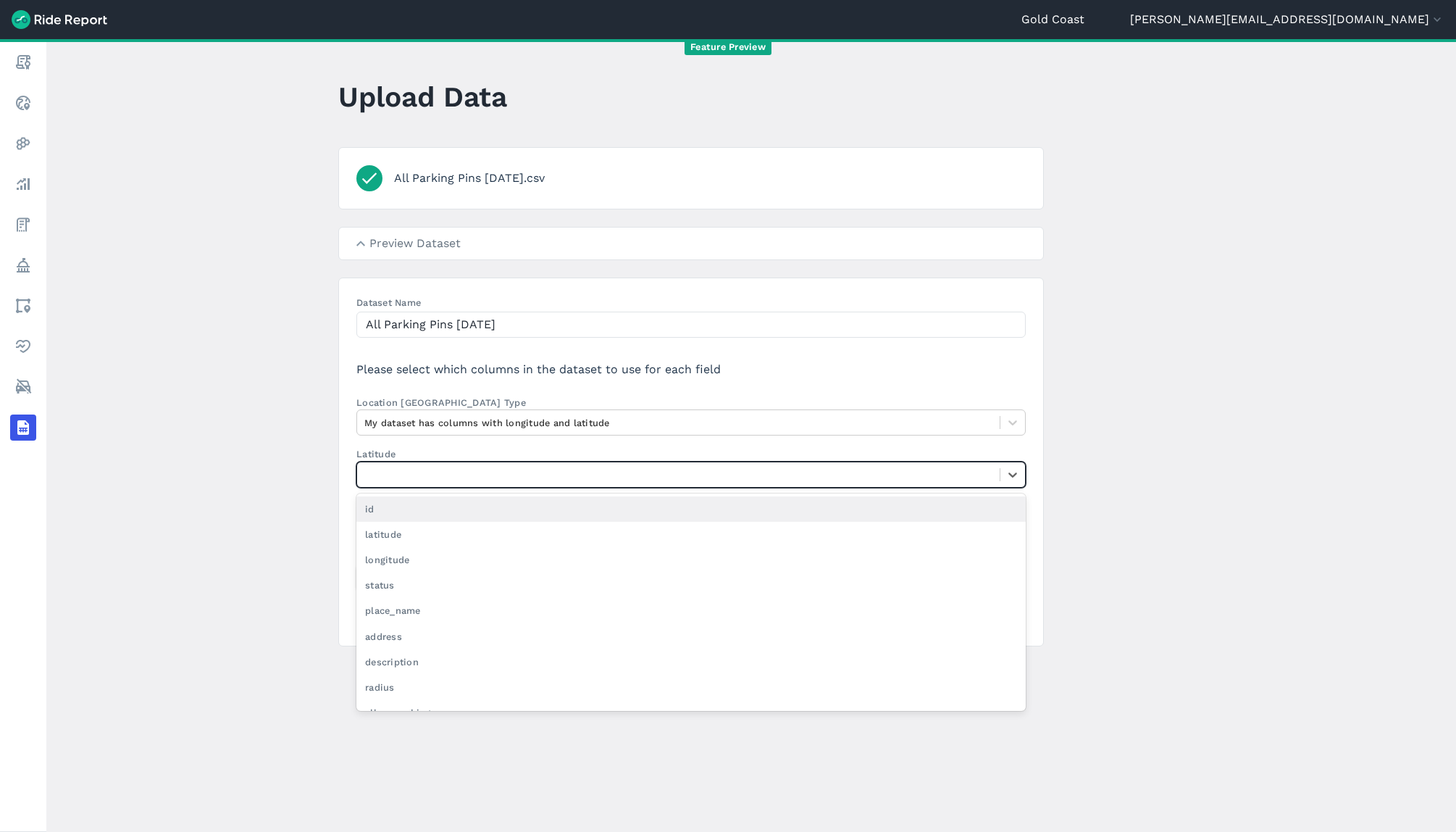
click at [415, 469] on div at bounding box center [677, 475] width 628 height 17
click at [367, 469] on input "Latitude option id focused, 1 of 20. 20 results available. Use Up and Down to c…" at bounding box center [365, 475] width 3 height 13
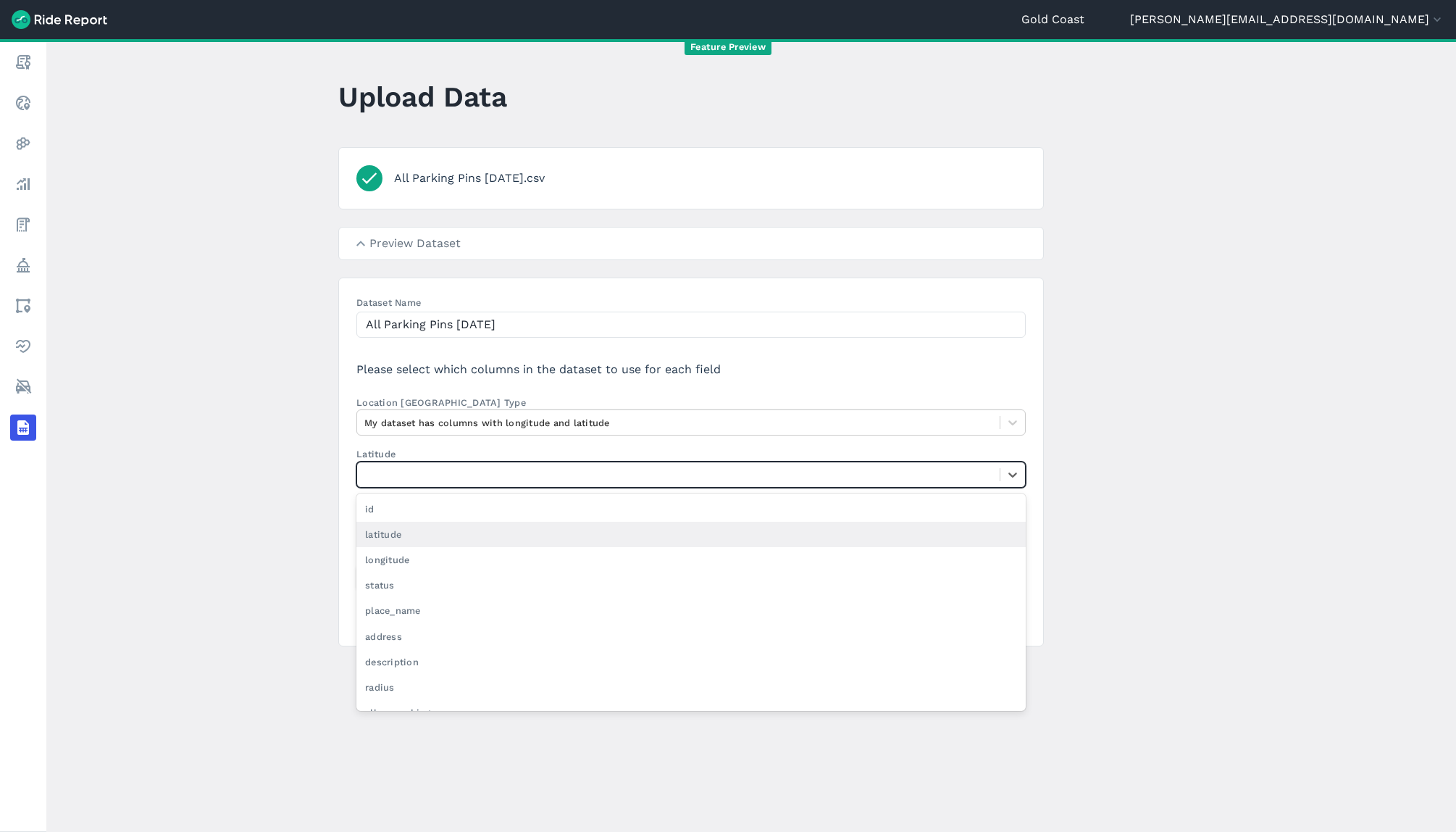
click at [385, 536] on div "latitude" at bounding box center [691, 534] width 669 height 25
click at [367, 481] on input "Latitude option latitude focused, 2 of 20. 20 results available. Use Up and Dow…" at bounding box center [365, 475] width 3 height 13
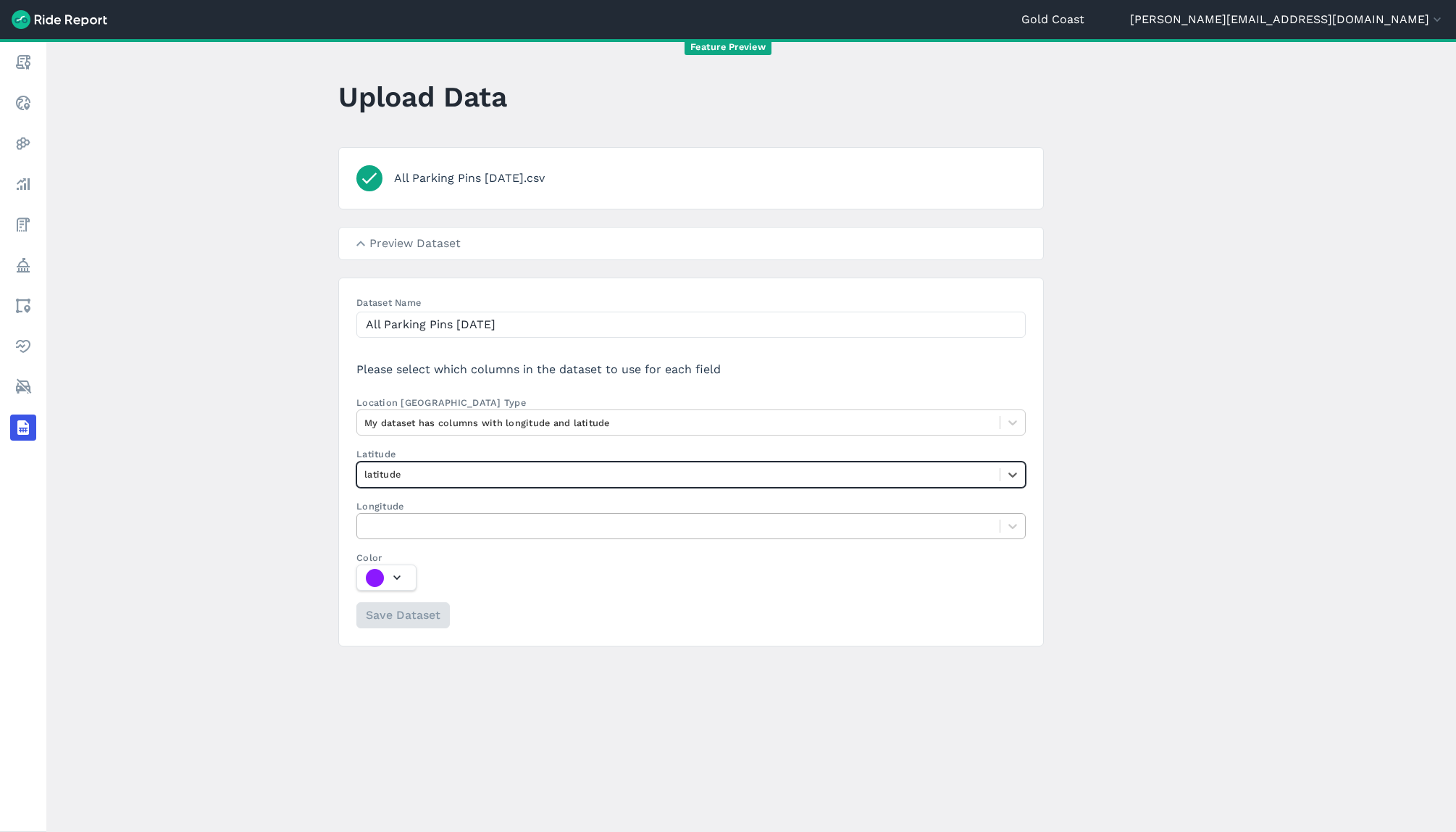
click at [393, 513] on div at bounding box center [691, 526] width 669 height 26
click at [367, 519] on input "Longitude" at bounding box center [365, 526] width 3 height 13
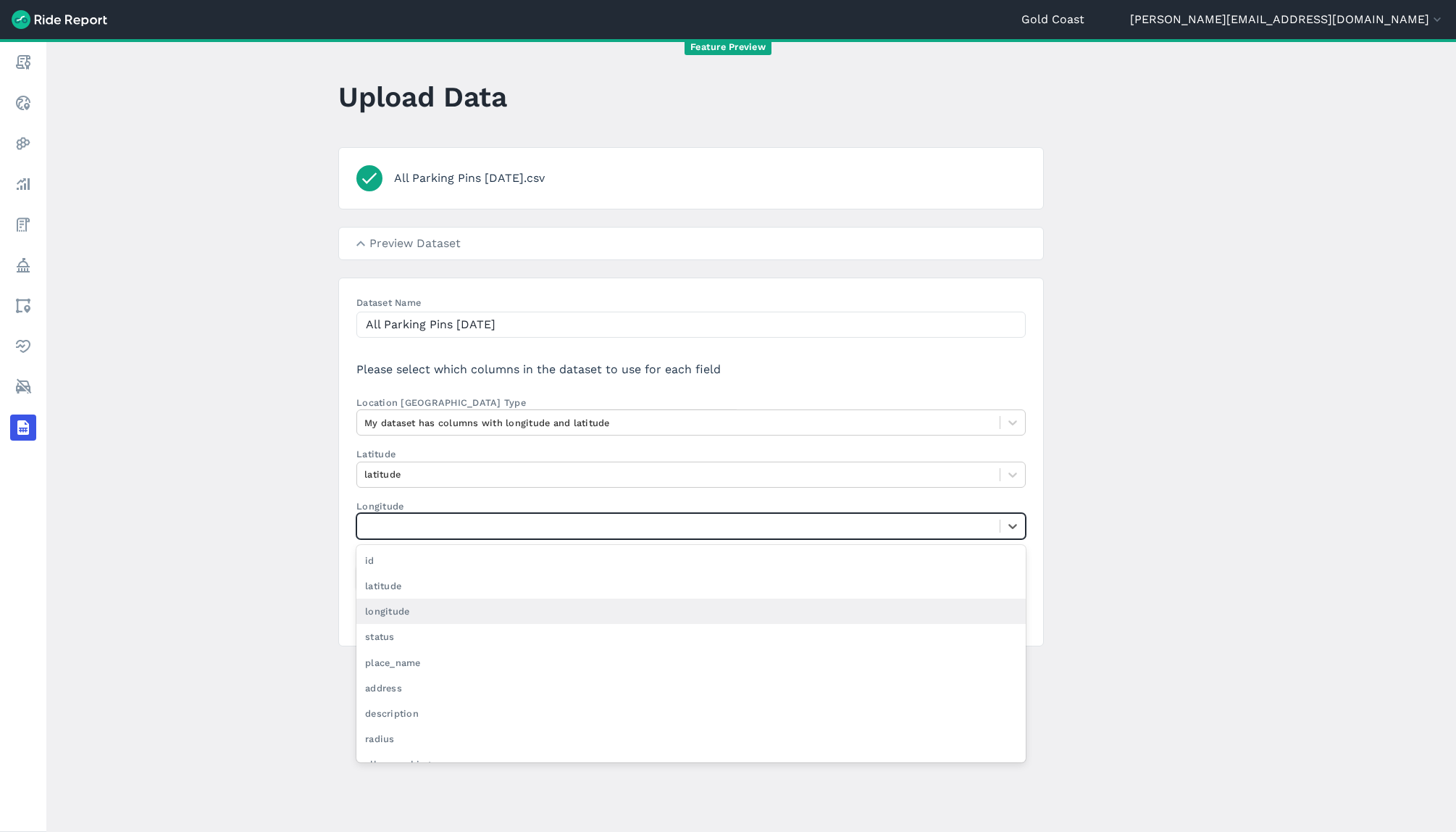
click at [393, 615] on div "longitude" at bounding box center [691, 611] width 669 height 25
click at [367, 533] on input "Longitude option longitude focused, 3 of 20. 20 results available. Use Up and D…" at bounding box center [365, 526] width 3 height 13
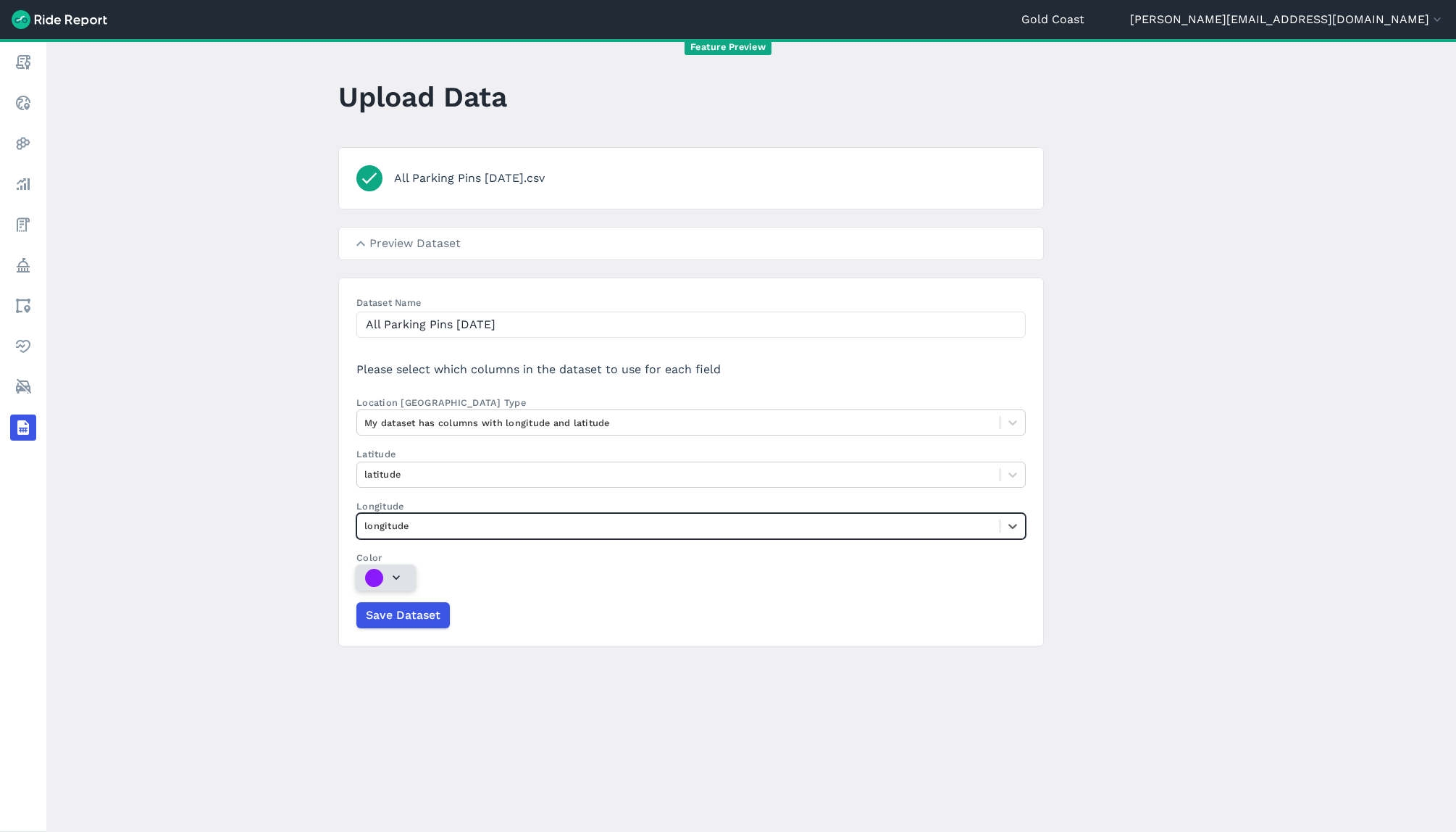
click at [381, 573] on span "button" at bounding box center [377, 577] width 24 height 18
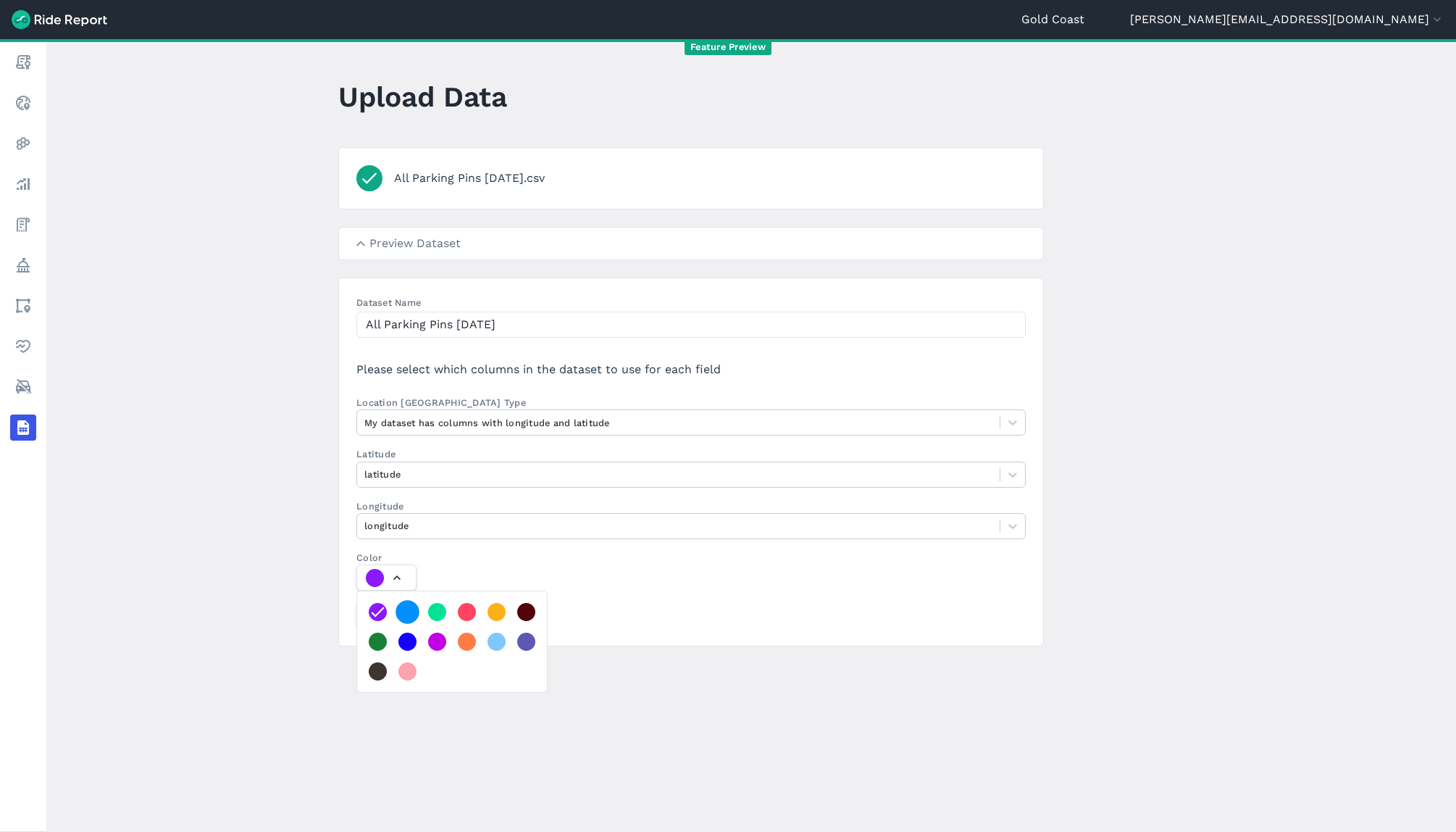
click at [404, 613] on div at bounding box center [407, 612] width 24 height 24
click at [404, 591] on button "Color" at bounding box center [386, 577] width 60 height 26
drag, startPoint x: 379, startPoint y: 327, endPoint x: 353, endPoint y: 327, distance: 26.0
click at [353, 328] on section "Dataset Name All Parking Pins [DATE] Please select which columns in the dataset…" at bounding box center [690, 462] width 705 height 369
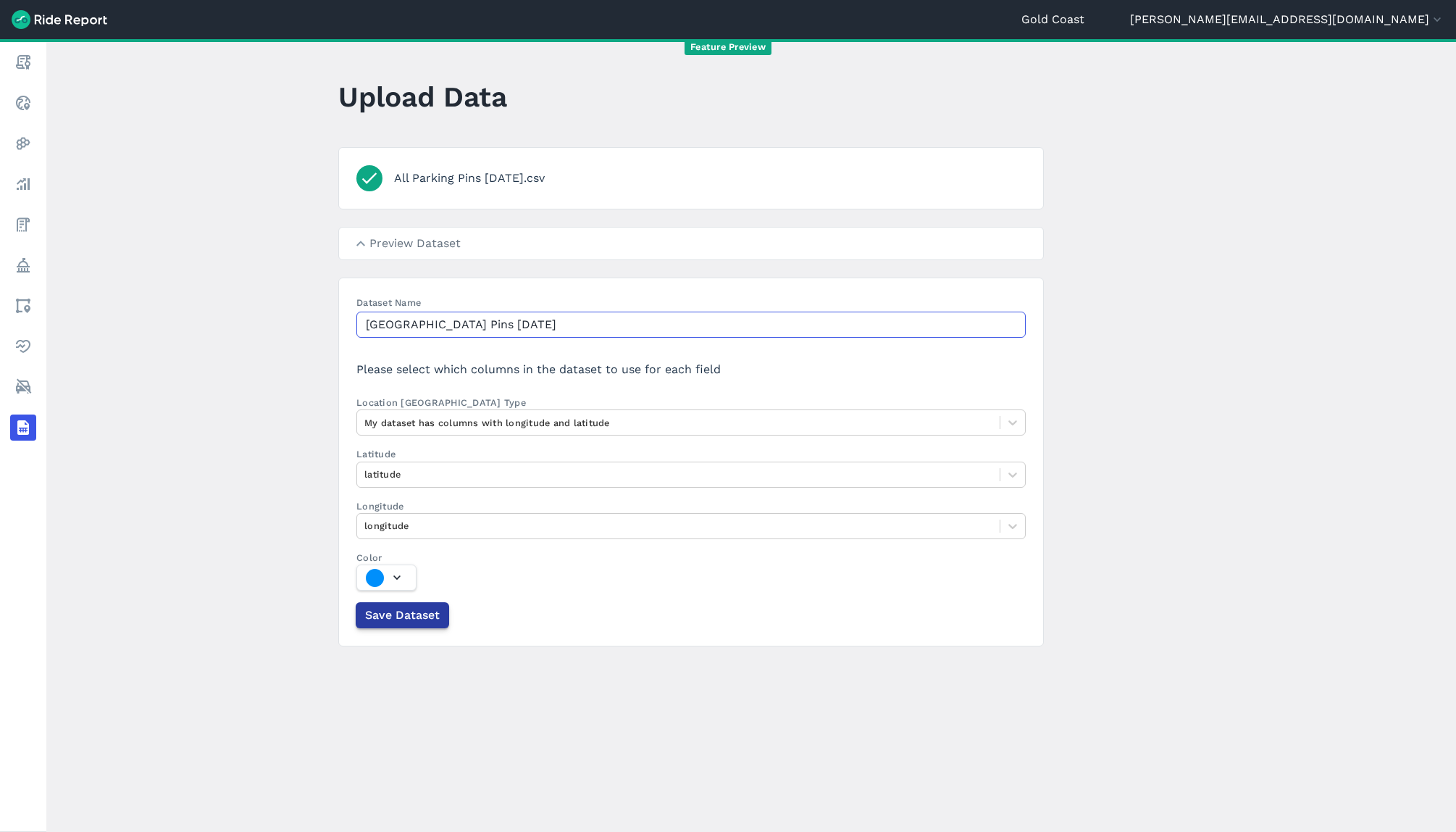
type input "[GEOGRAPHIC_DATA] Pins [DATE]"
click at [410, 622] on span "Save Dataset" at bounding box center [402, 615] width 75 height 18
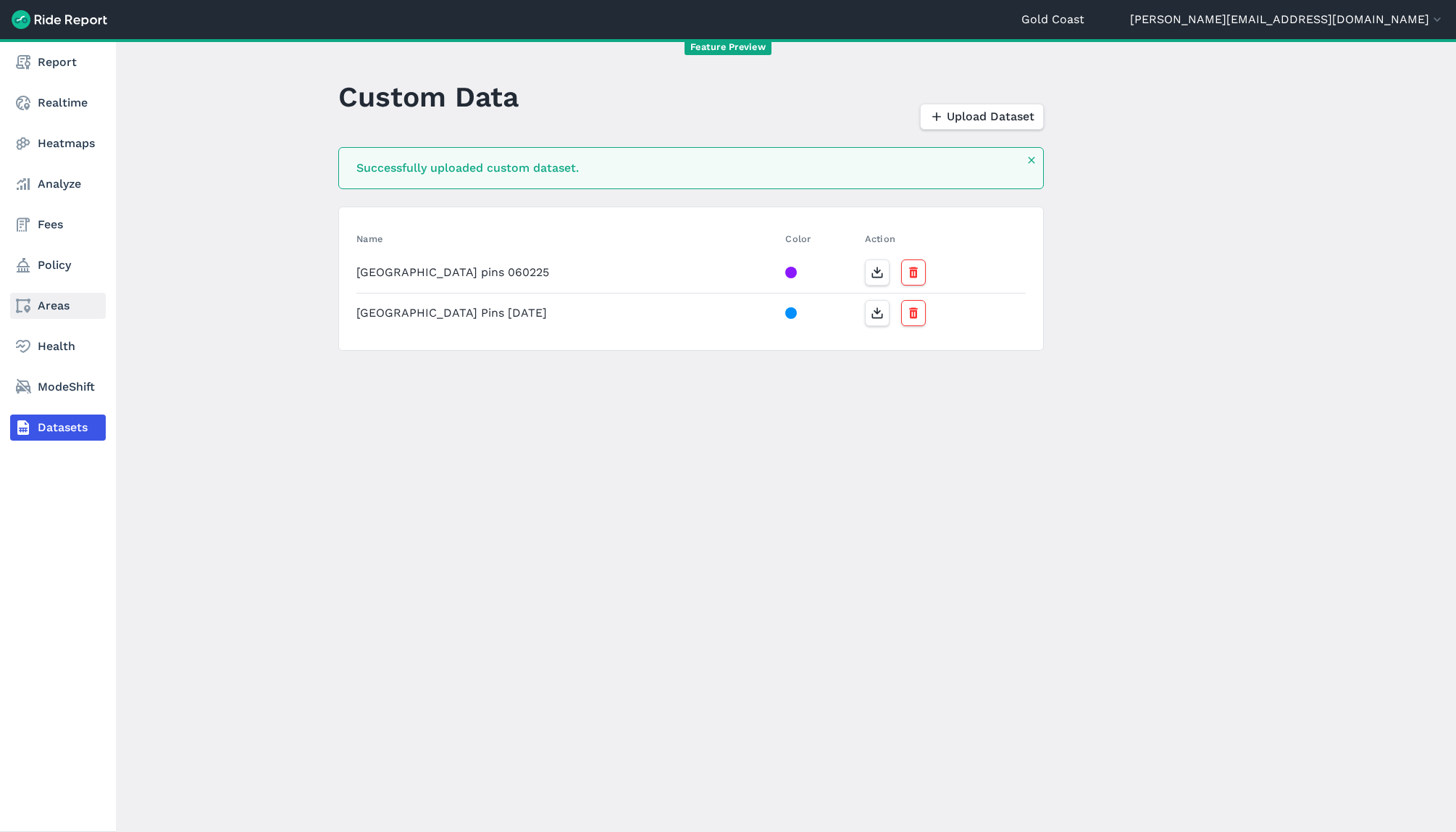
click at [29, 309] on use at bounding box center [23, 305] width 14 height 14
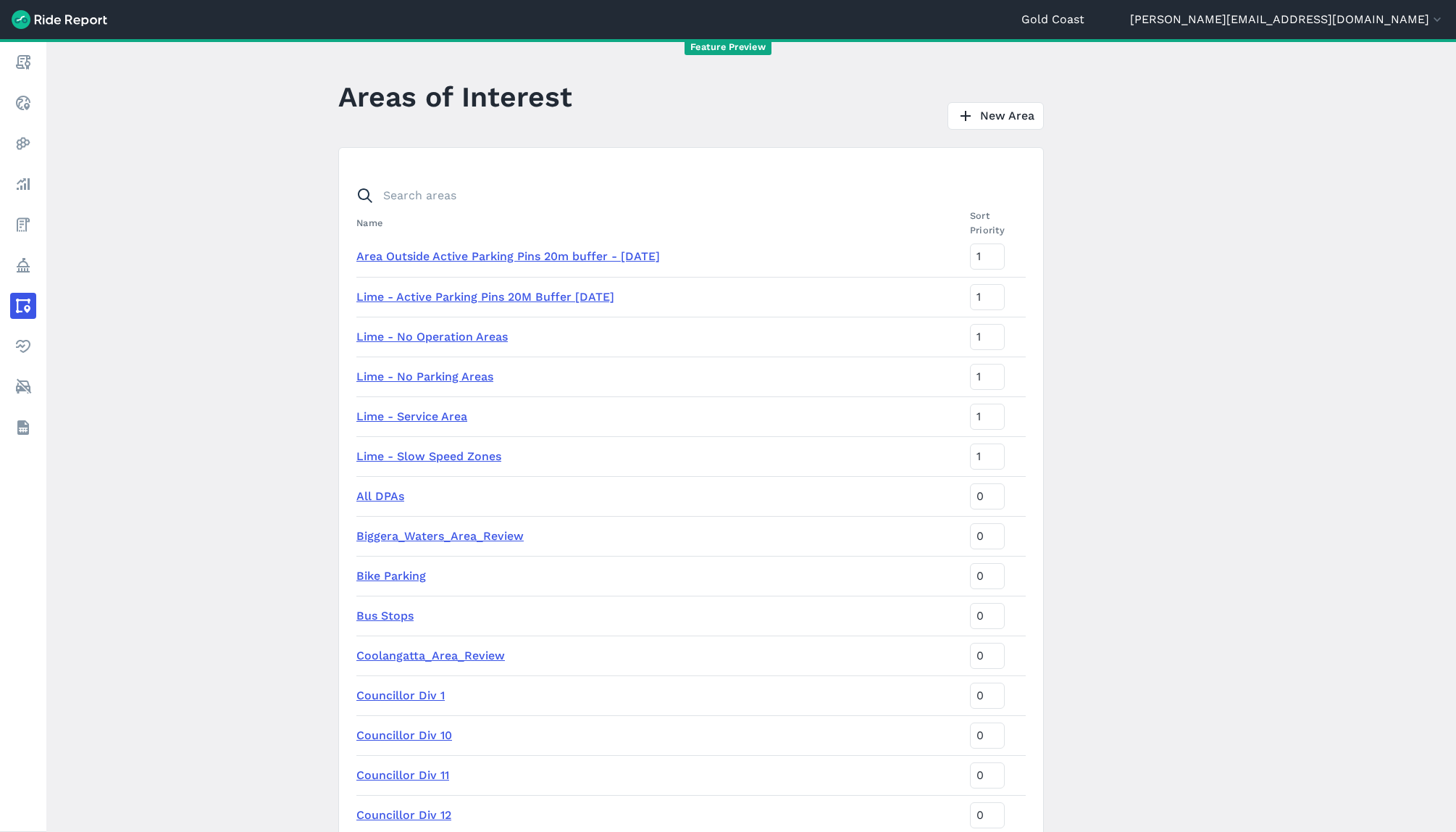
click at [450, 376] on link "Lime - No Parking Areas" at bounding box center [425, 376] width 136 height 13
